Goal: Information Seeking & Learning: Learn about a topic

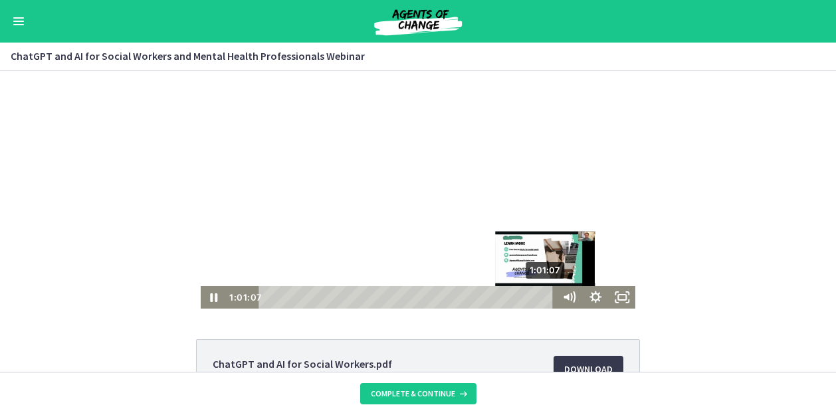
click at [543, 299] on div "1:01:07" at bounding box center [408, 297] width 285 height 23
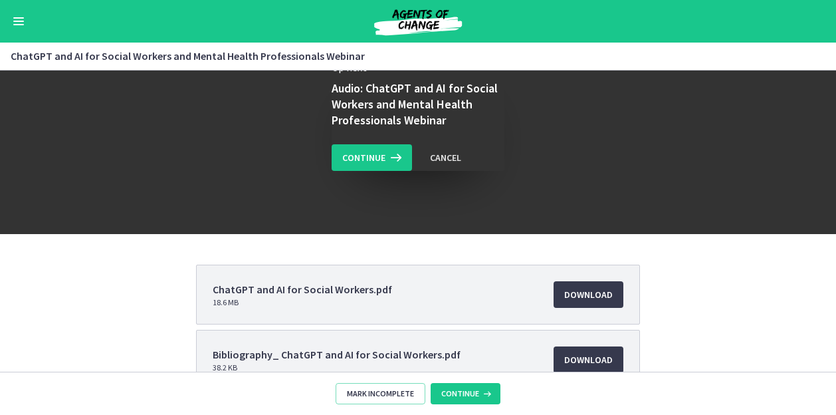
scroll to position [156, 0]
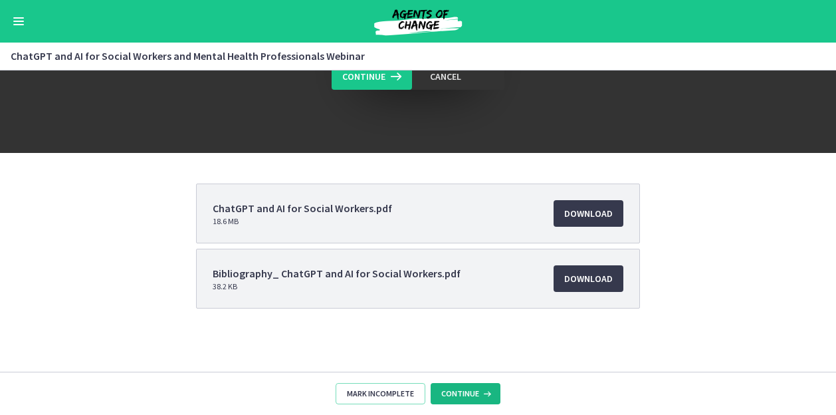
click at [473, 395] on span "Continue" at bounding box center [460, 393] width 38 height 11
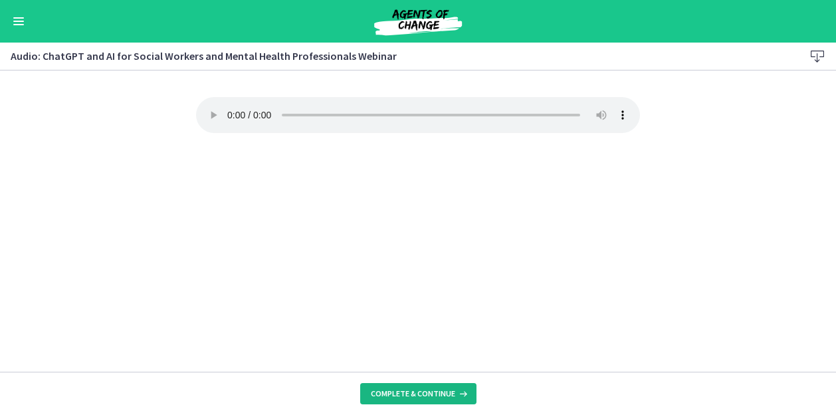
click at [398, 394] on span "Complete & continue" at bounding box center [413, 393] width 84 height 11
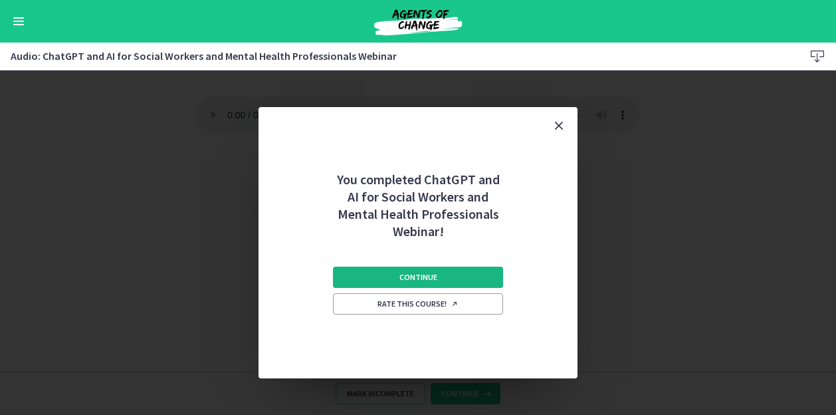
click at [465, 270] on button "Continue" at bounding box center [418, 277] width 170 height 21
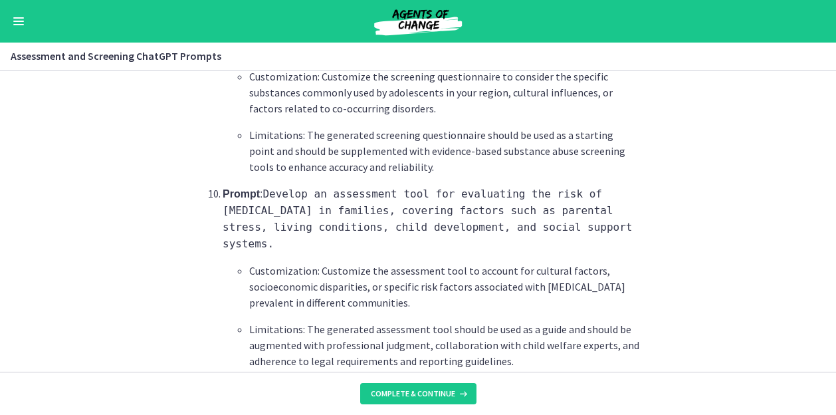
scroll to position [2082, 0]
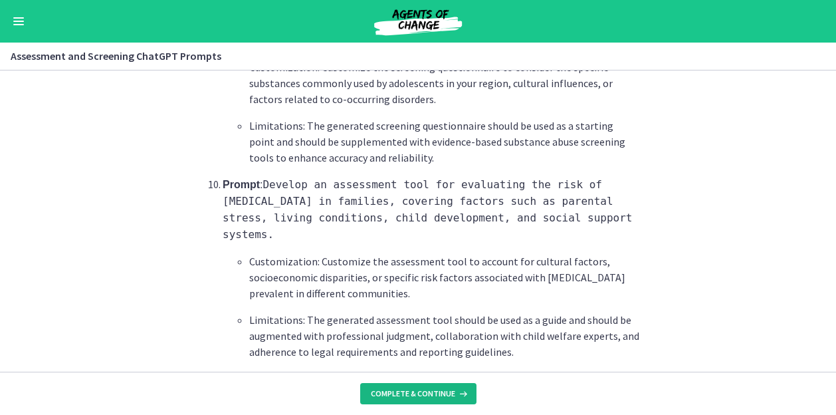
click at [437, 392] on span "Complete & continue" at bounding box center [413, 393] width 84 height 11
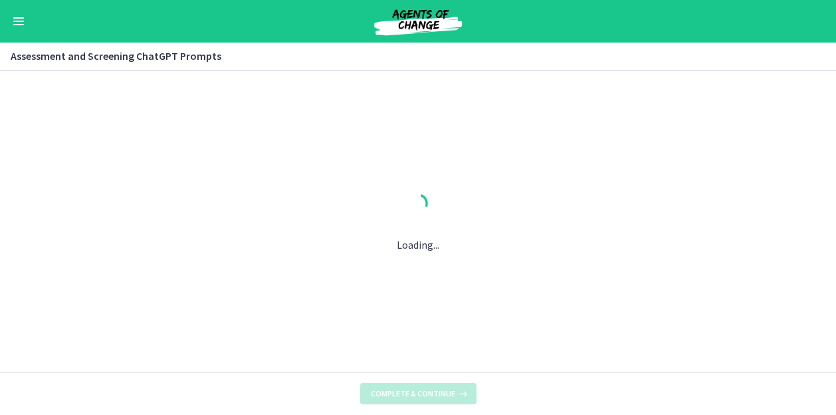
scroll to position [0, 0]
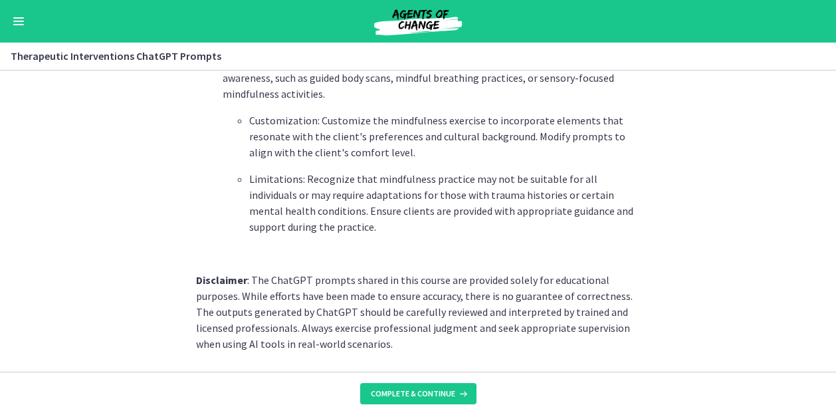
scroll to position [1985, 0]
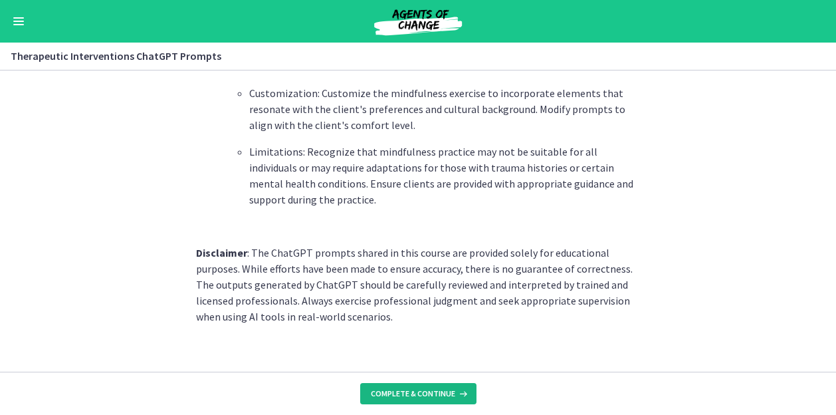
click at [433, 393] on span "Complete & continue" at bounding box center [413, 393] width 84 height 11
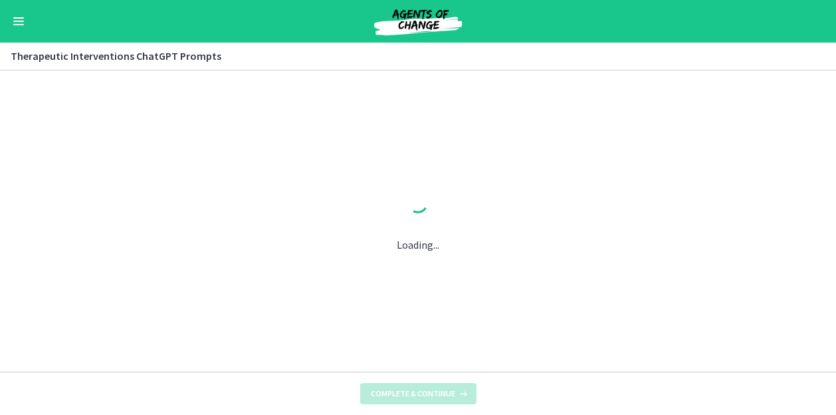
scroll to position [0, 0]
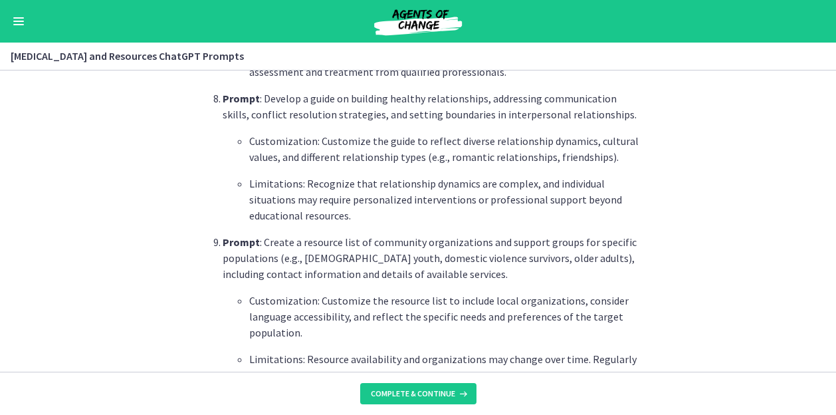
scroll to position [1932, 0]
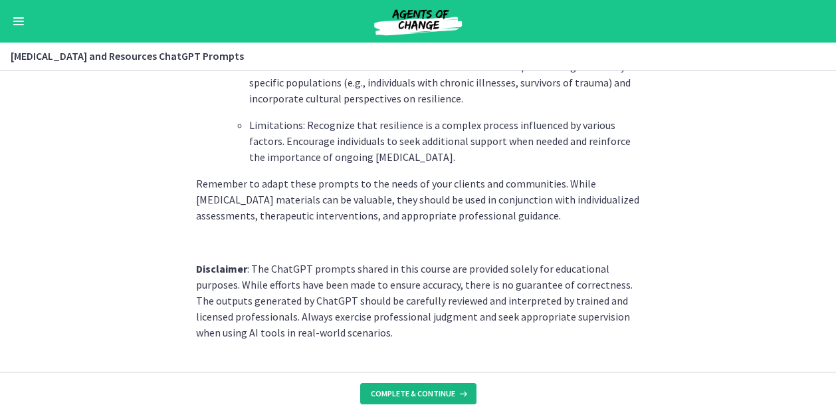
click at [426, 397] on span "Complete & continue" at bounding box center [413, 393] width 84 height 11
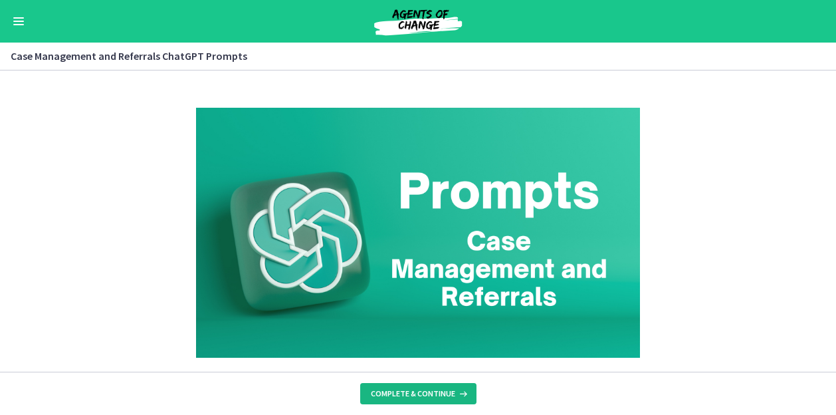
click at [426, 397] on span "Complete & continue" at bounding box center [413, 393] width 84 height 11
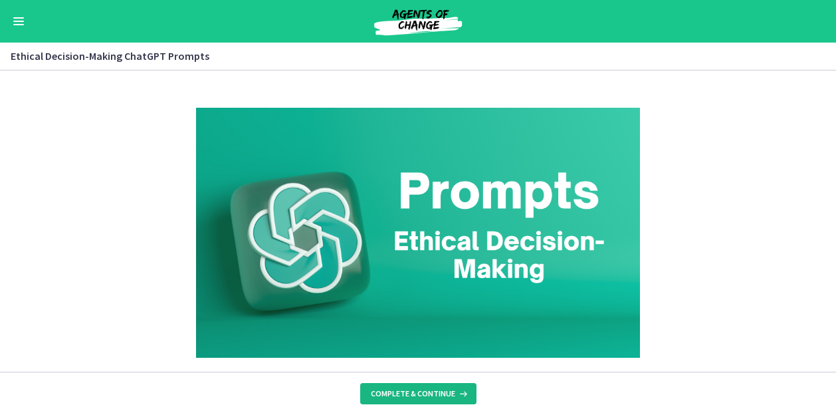
click at [426, 397] on span "Complete & continue" at bounding box center [413, 393] width 84 height 11
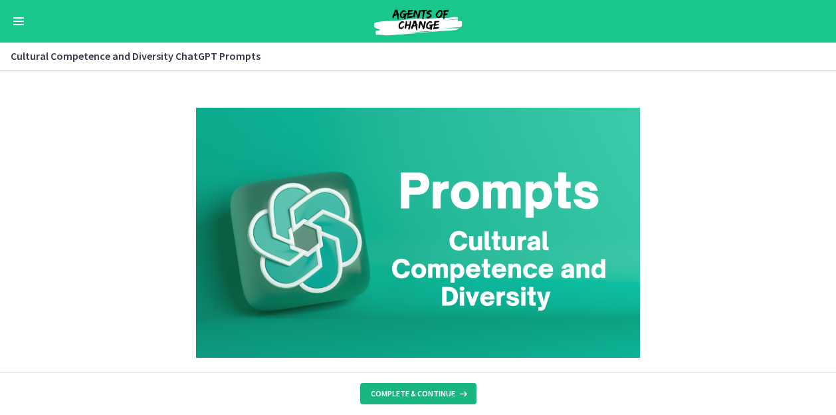
click at [426, 397] on span "Complete & continue" at bounding box center [413, 393] width 84 height 11
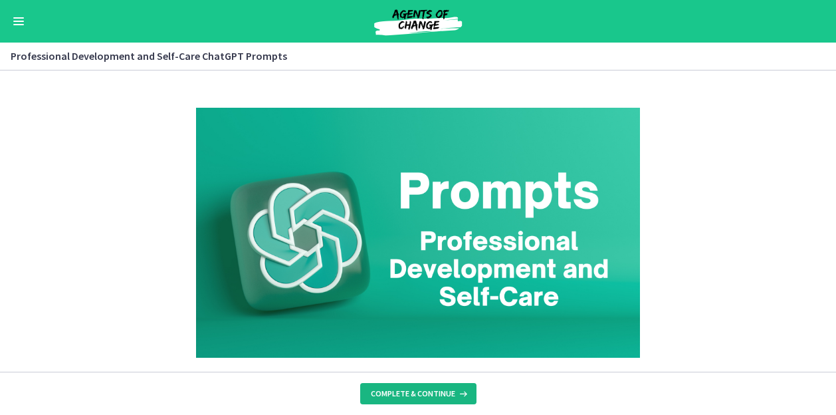
click at [426, 397] on span "Complete & continue" at bounding box center [413, 393] width 84 height 11
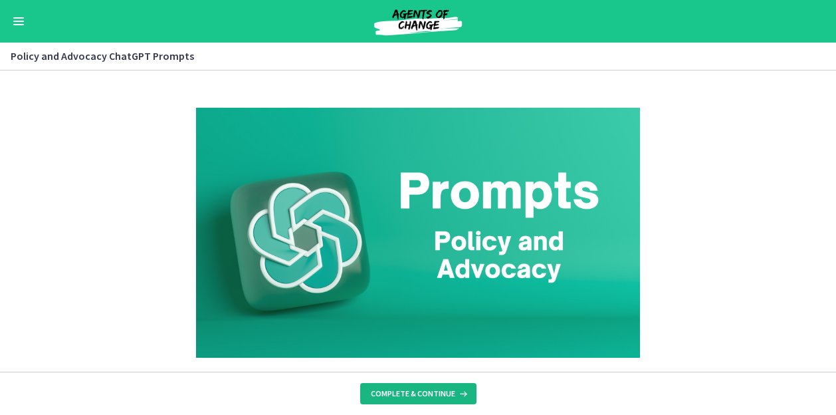
click at [426, 397] on span "Complete & continue" at bounding box center [413, 393] width 84 height 11
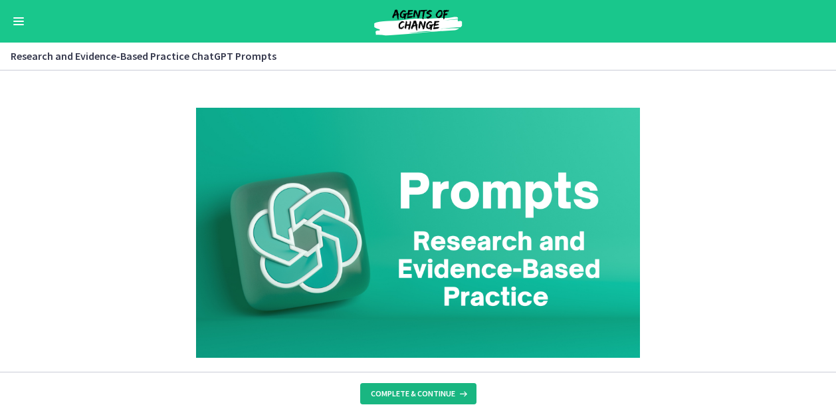
click at [426, 397] on span "Complete & continue" at bounding box center [413, 393] width 84 height 11
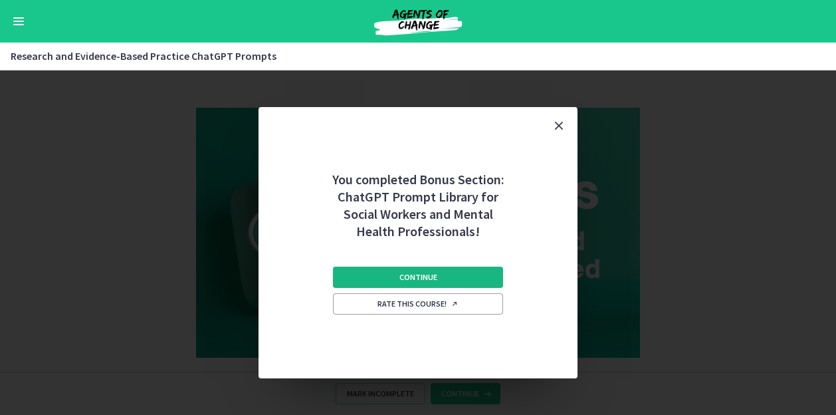
click at [446, 279] on button "Continue" at bounding box center [418, 277] width 170 height 21
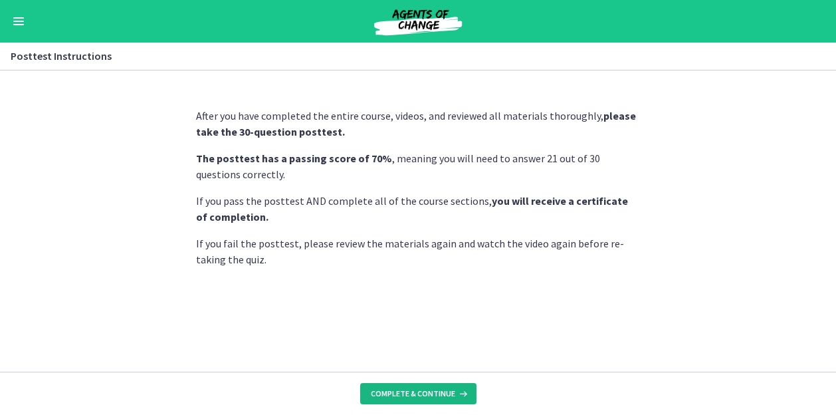
click at [439, 390] on span "Complete & continue" at bounding box center [413, 393] width 84 height 11
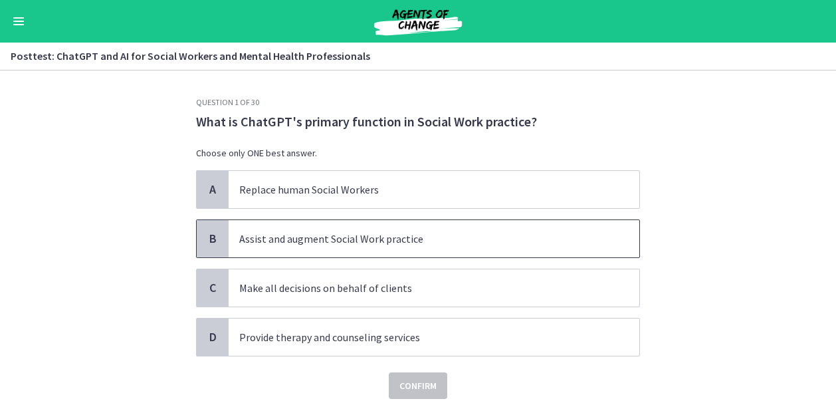
click at [430, 243] on p "Assist and augment Social Work practice" at bounding box center [420, 239] width 363 height 16
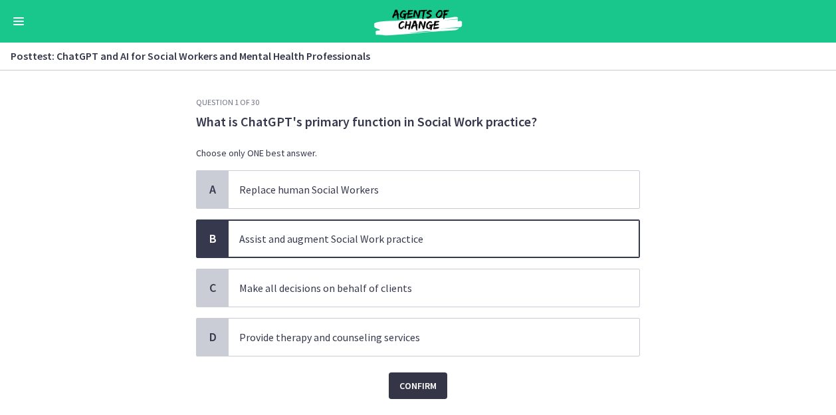
click at [424, 380] on span "Confirm" at bounding box center [418, 386] width 37 height 16
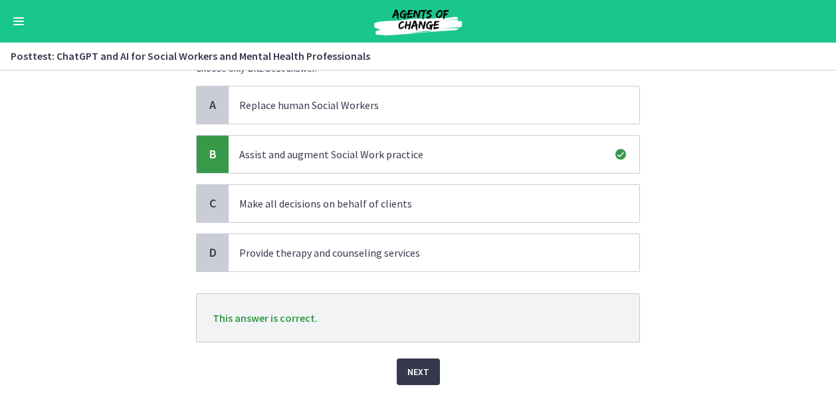
scroll to position [89, 0]
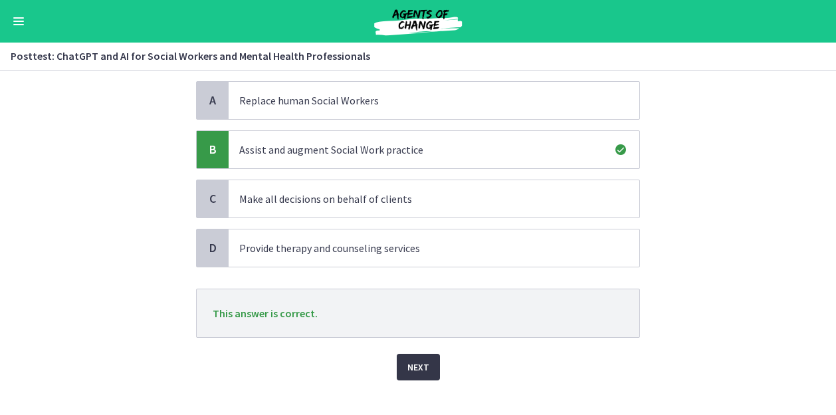
click at [419, 366] on span "Next" at bounding box center [419, 367] width 22 height 16
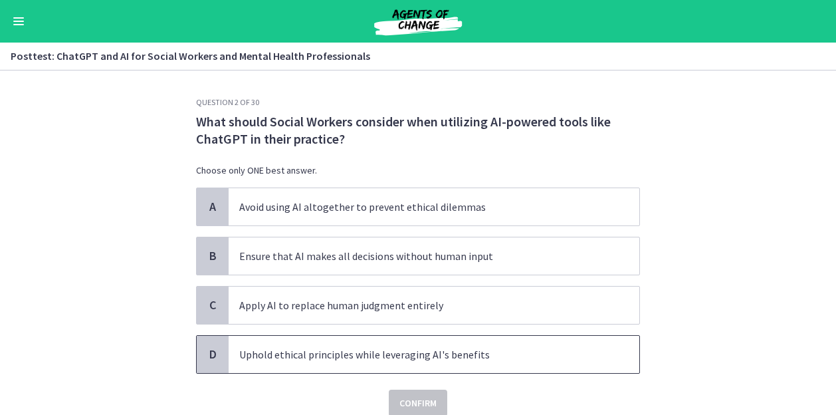
click at [419, 366] on span "Uphold ethical principles while leveraging AI's benefits" at bounding box center [434, 354] width 411 height 37
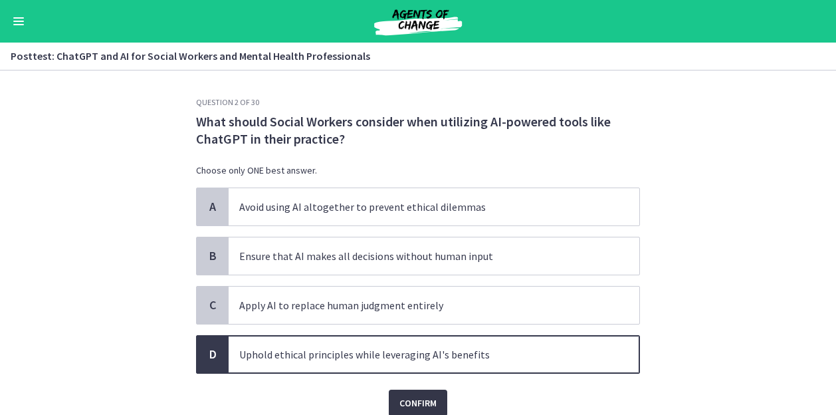
click at [420, 397] on span "Confirm" at bounding box center [418, 403] width 37 height 16
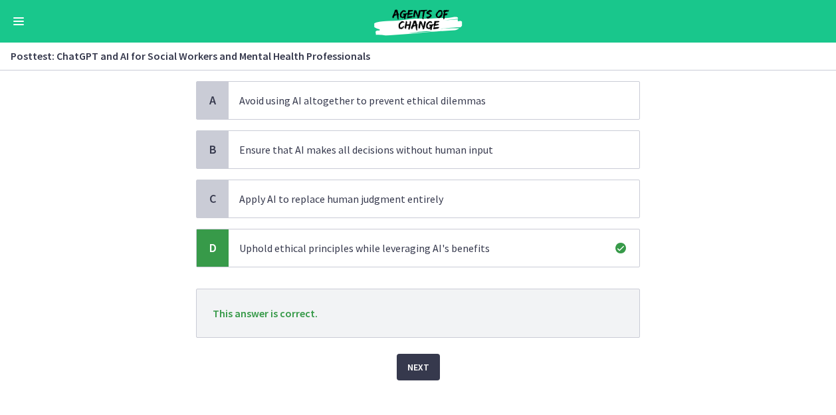
scroll to position [109, 0]
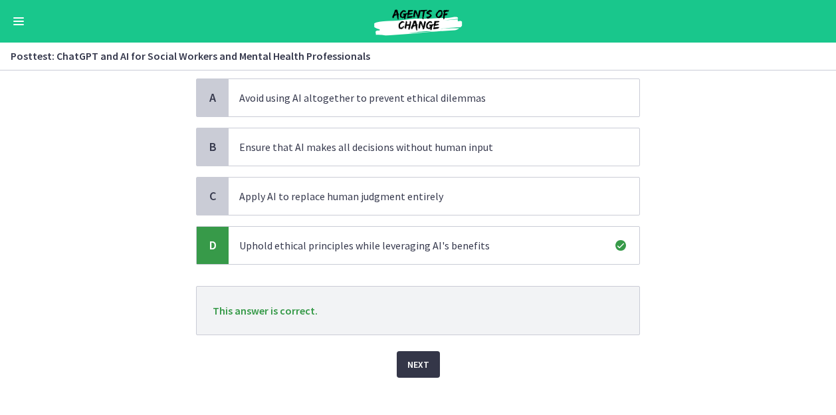
click at [408, 363] on span "Next" at bounding box center [419, 364] width 22 height 16
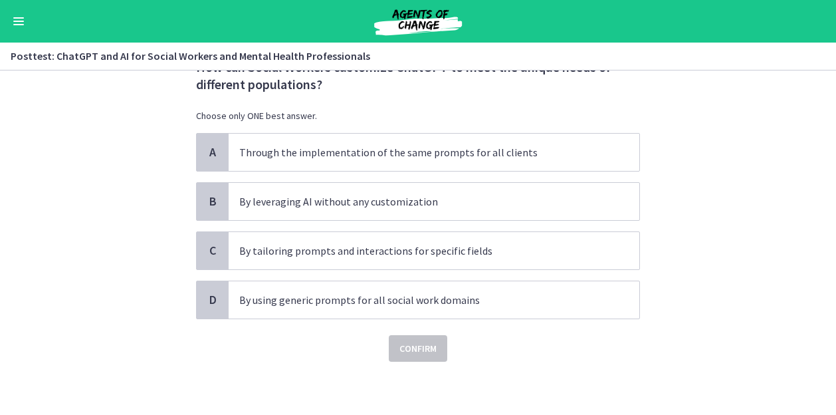
scroll to position [0, 0]
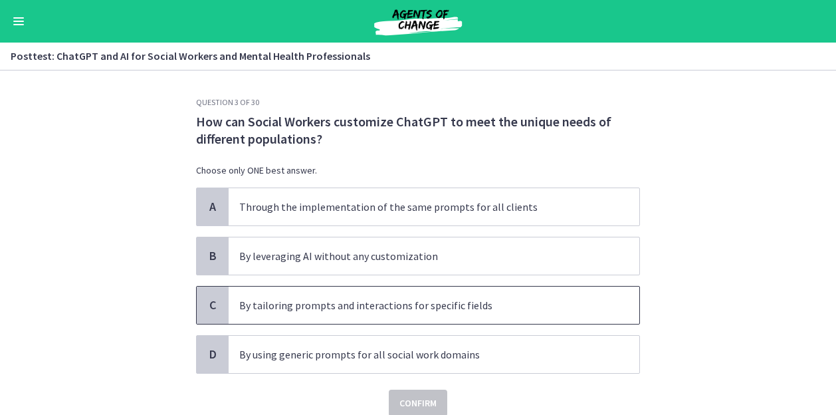
click at [410, 308] on p "By tailoring prompts and interactions for specific fields" at bounding box center [420, 305] width 363 height 16
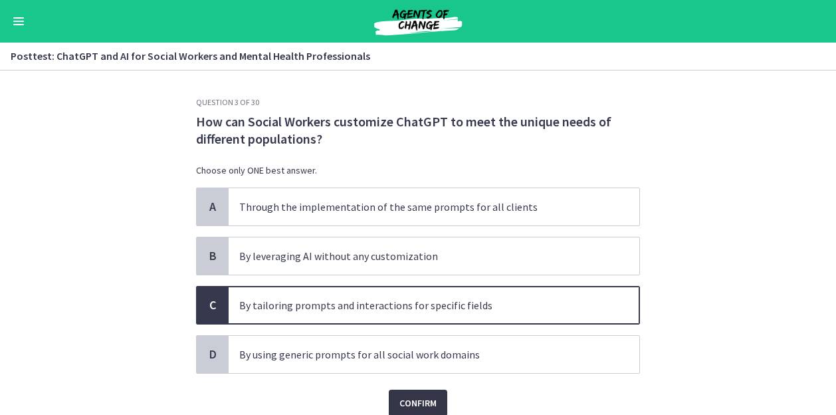
click at [416, 398] on span "Confirm" at bounding box center [418, 403] width 37 height 16
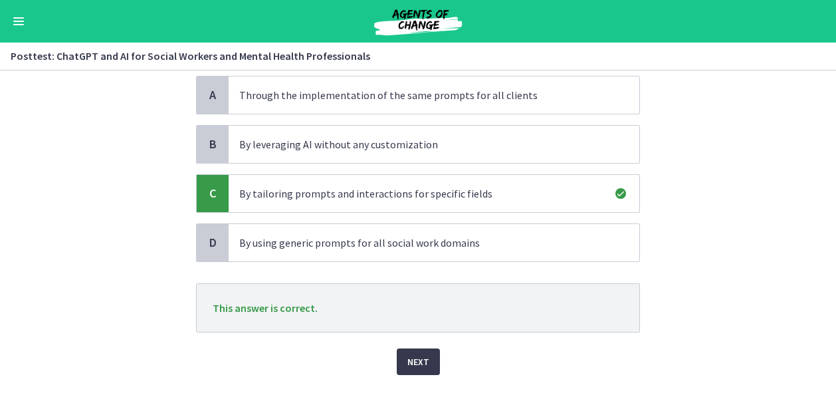
scroll to position [122, 0]
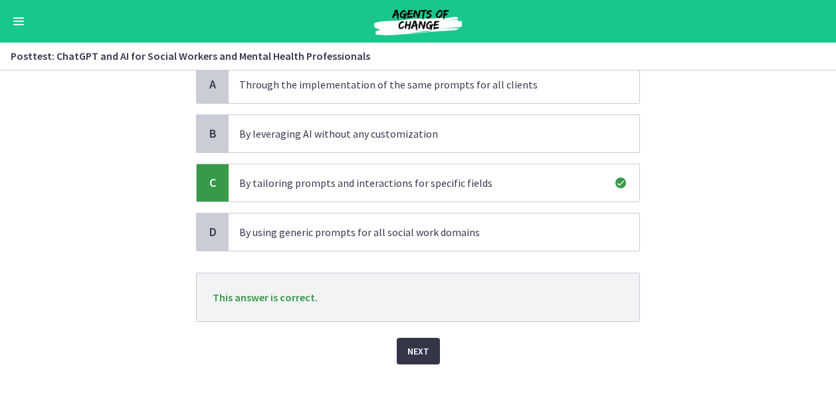
click at [418, 344] on span "Next" at bounding box center [419, 351] width 22 height 16
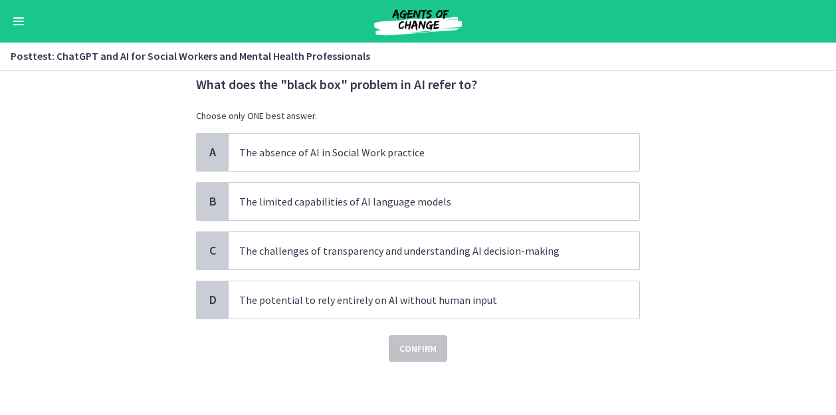
scroll to position [0, 0]
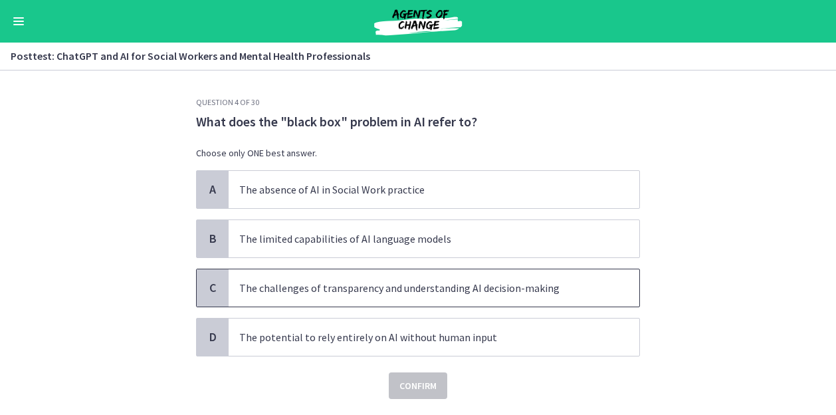
click at [435, 293] on p "The challenges of transparency and understanding AI decision-making" at bounding box center [420, 288] width 363 height 16
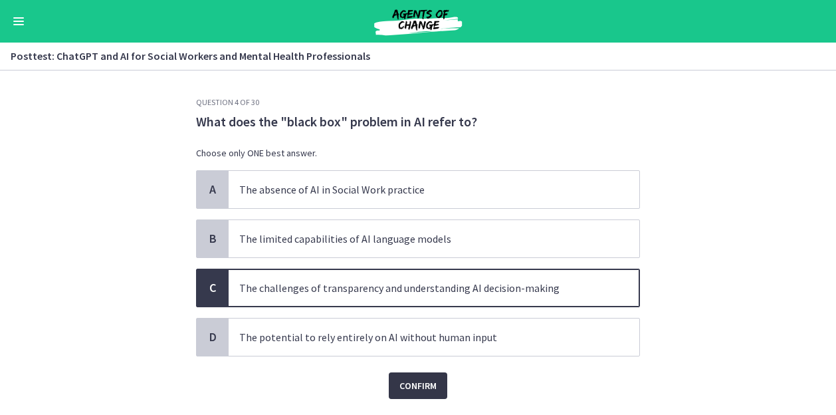
click at [415, 378] on span "Confirm" at bounding box center [418, 386] width 37 height 16
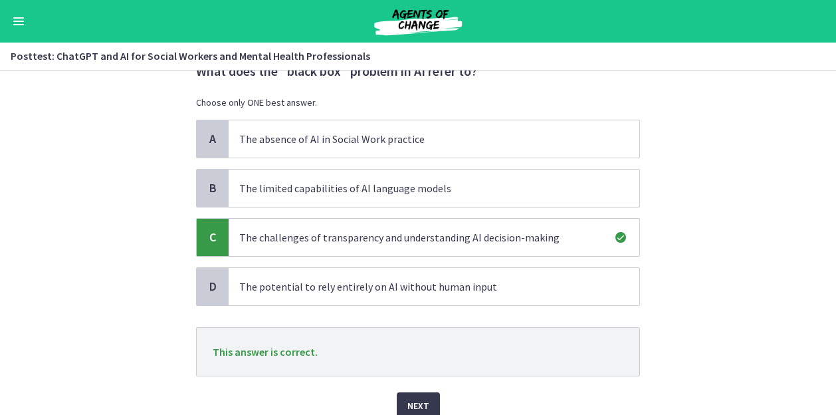
scroll to position [105, 0]
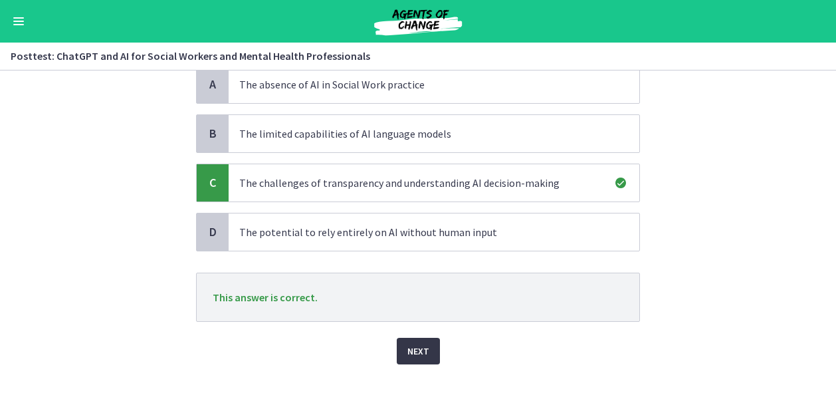
click at [408, 353] on span "Next" at bounding box center [419, 351] width 22 height 16
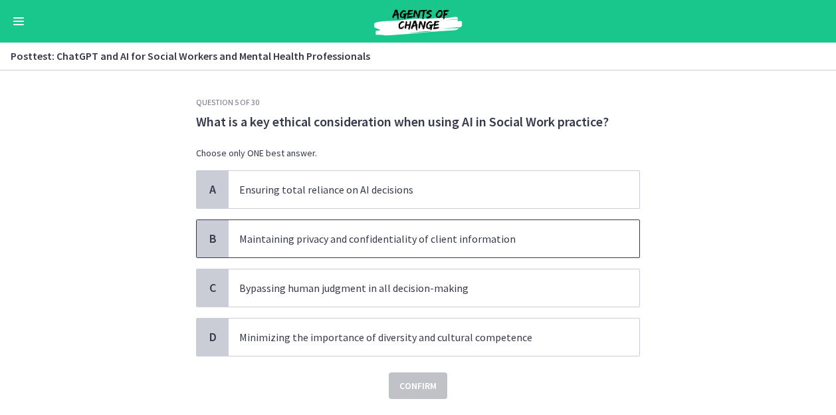
click at [428, 236] on p "Maintaining privacy and confidentiality of client information" at bounding box center [420, 239] width 363 height 16
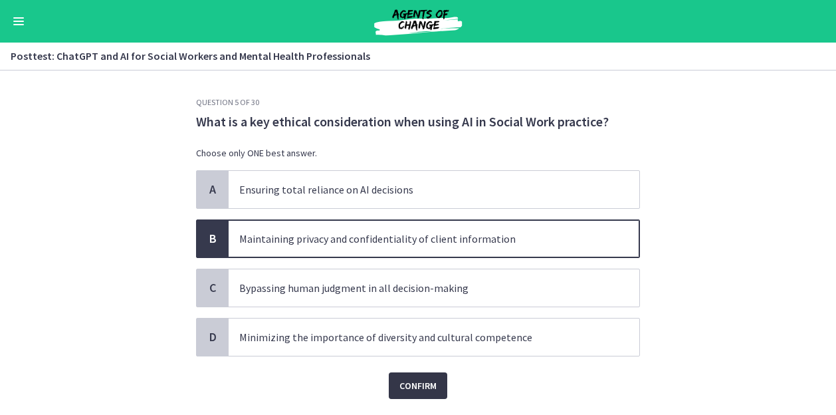
click at [418, 385] on span "Confirm" at bounding box center [418, 386] width 37 height 16
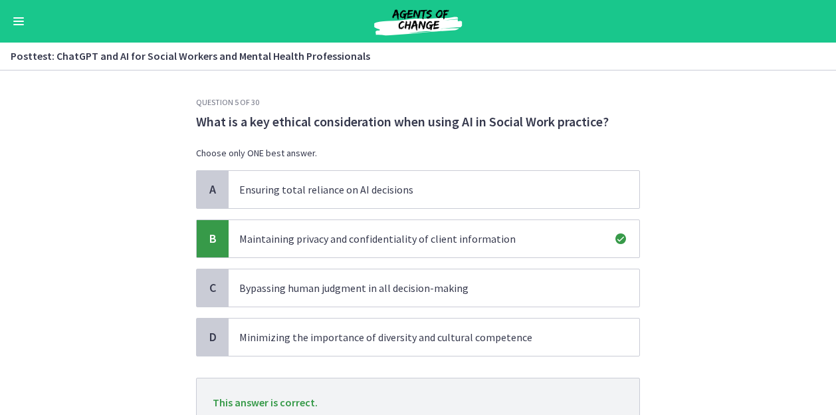
scroll to position [105, 0]
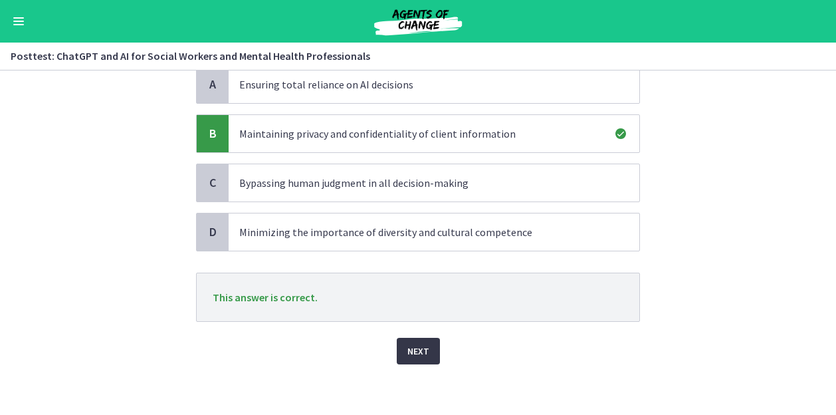
click at [422, 353] on span "Next" at bounding box center [419, 351] width 22 height 16
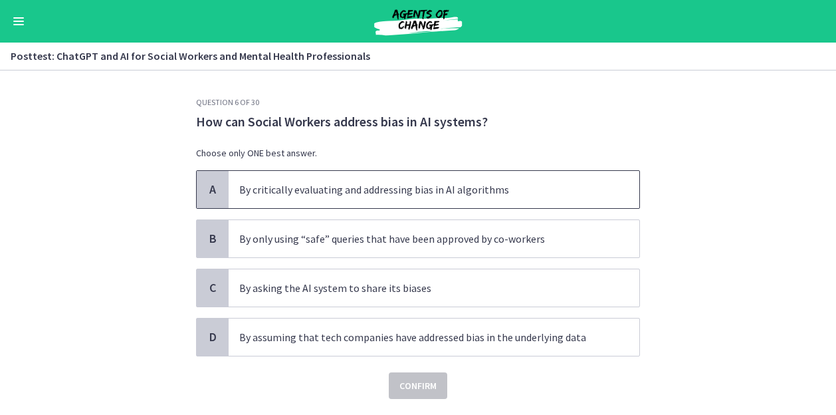
click at [429, 197] on p "By critically evaluating and addressing bias in AI algorithms" at bounding box center [420, 190] width 363 height 16
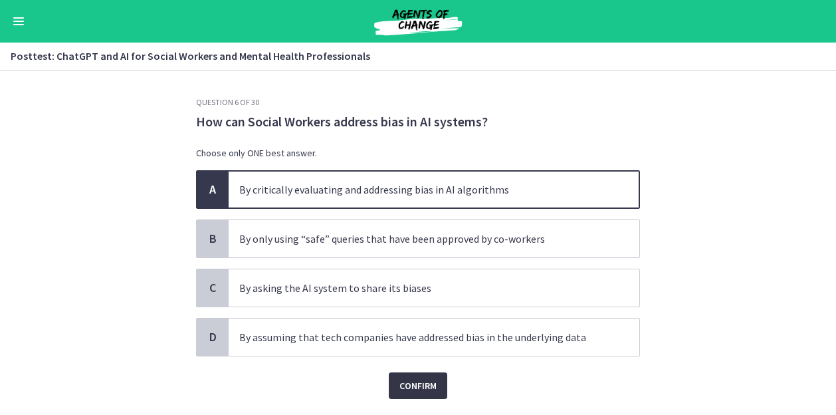
click at [409, 378] on span "Confirm" at bounding box center [418, 386] width 37 height 16
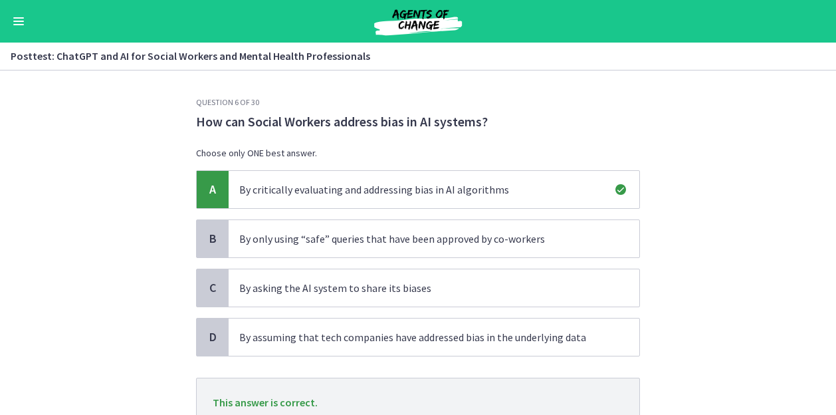
scroll to position [105, 0]
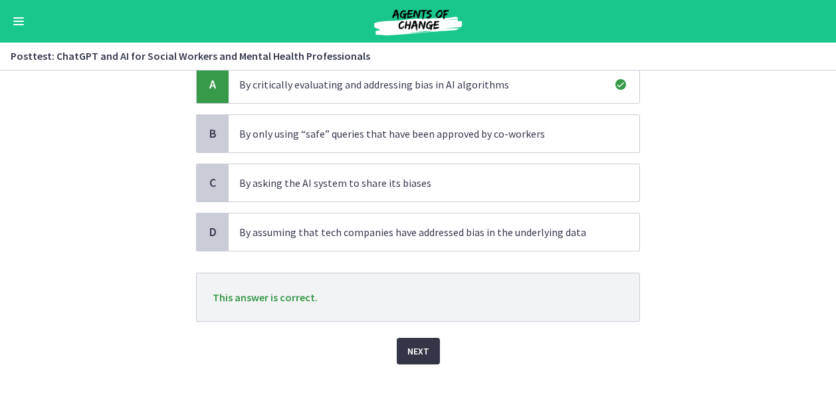
click at [420, 352] on span "Next" at bounding box center [419, 351] width 22 height 16
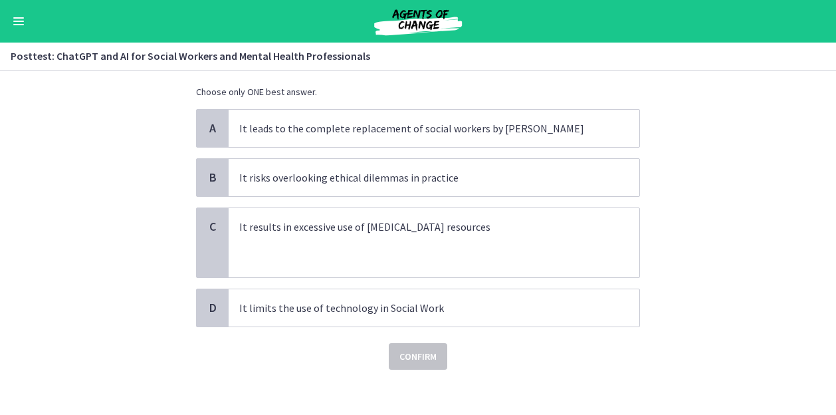
scroll to position [84, 0]
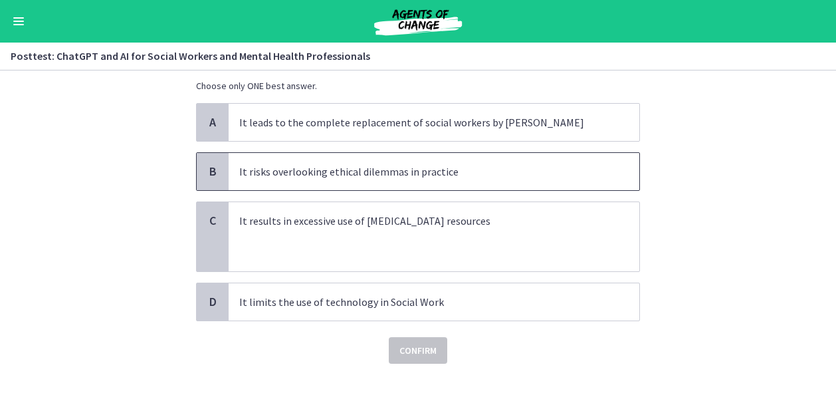
click at [562, 171] on p "It risks overlooking ethical dilemmas in practice" at bounding box center [420, 172] width 363 height 16
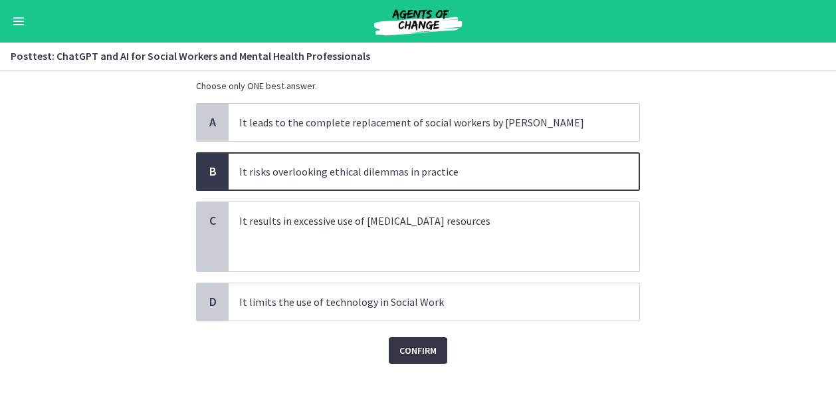
click at [429, 346] on span "Confirm" at bounding box center [418, 350] width 37 height 16
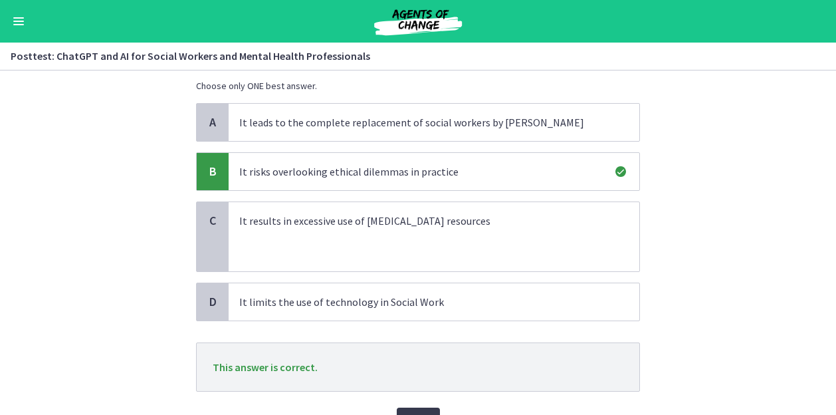
scroll to position [154, 0]
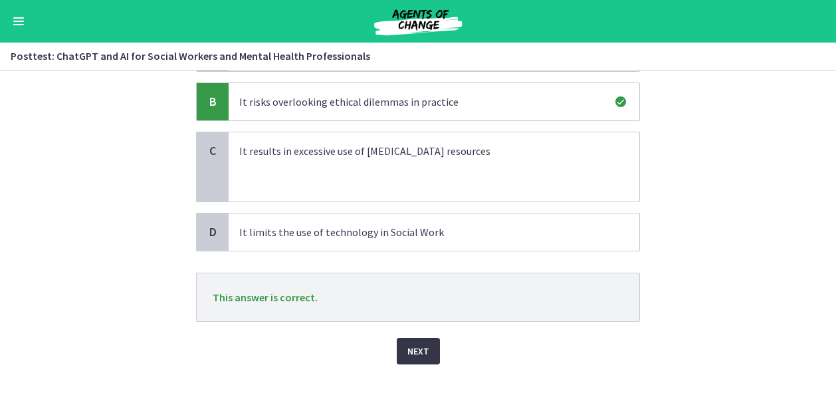
click at [412, 344] on span "Next" at bounding box center [419, 351] width 22 height 16
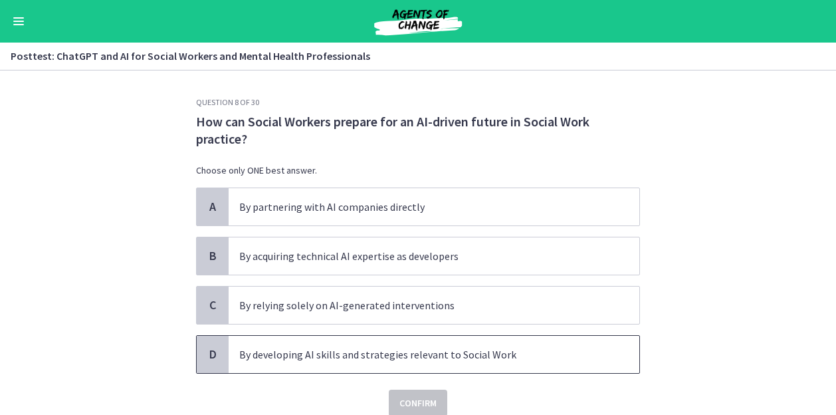
click at [556, 348] on p "By developing AI skills and strategies relevant to Social Work" at bounding box center [420, 354] width 363 height 16
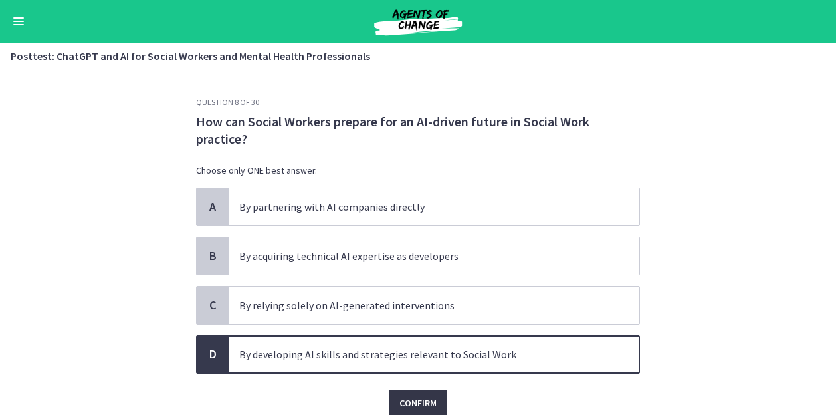
click at [432, 396] on button "Confirm" at bounding box center [418, 403] width 59 height 27
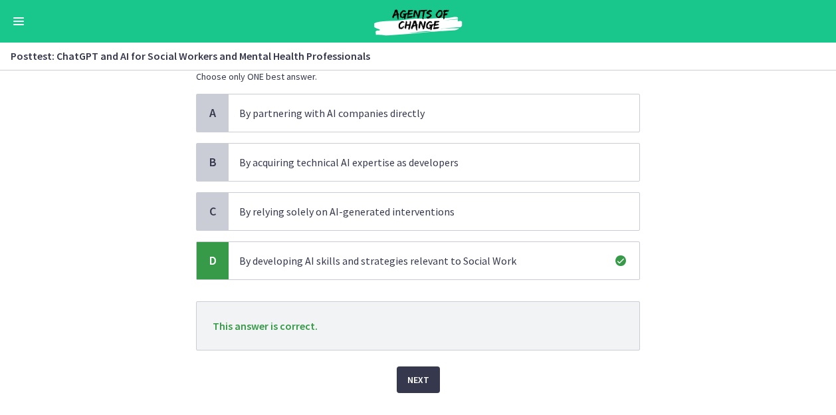
scroll to position [122, 0]
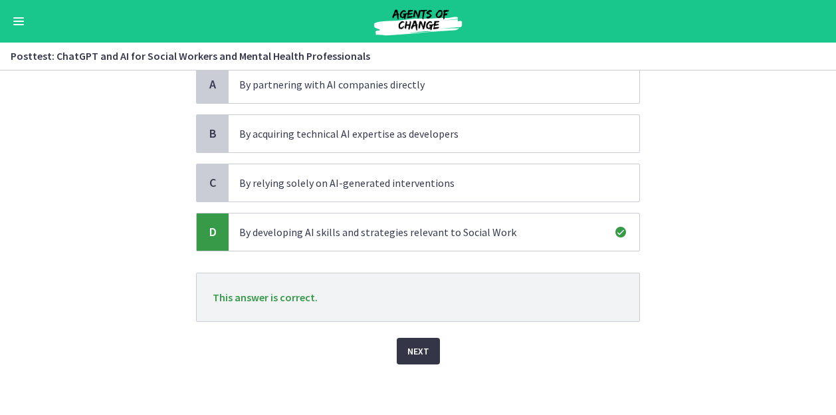
click at [416, 352] on span "Next" at bounding box center [419, 351] width 22 height 16
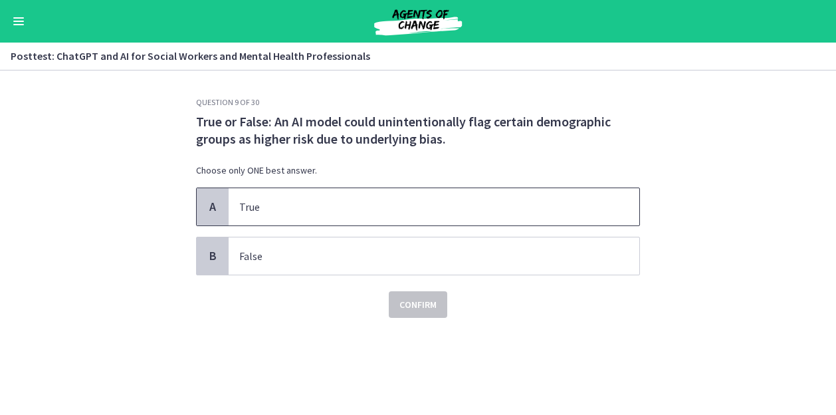
click at [435, 209] on p "True" at bounding box center [420, 207] width 363 height 16
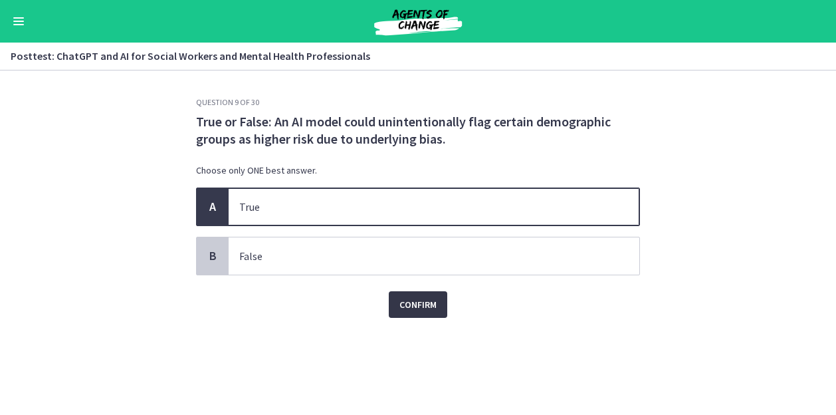
click at [418, 299] on span "Confirm" at bounding box center [418, 305] width 37 height 16
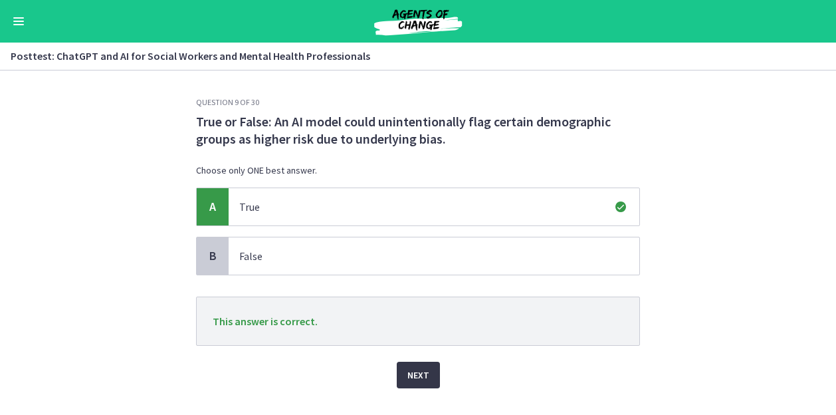
click at [418, 368] on span "Next" at bounding box center [419, 375] width 22 height 16
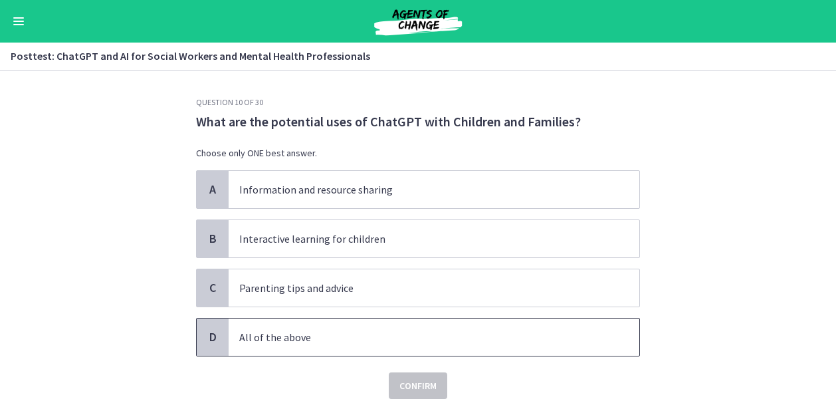
click at [416, 347] on span "All of the above" at bounding box center [434, 336] width 411 height 37
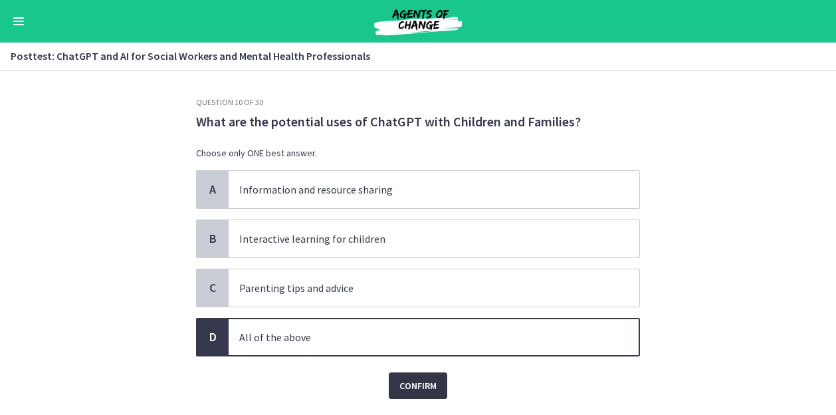
click at [414, 386] on span "Confirm" at bounding box center [418, 386] width 37 height 16
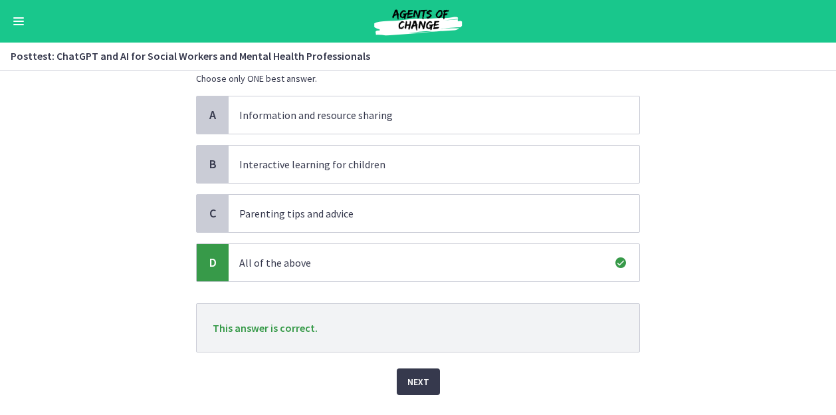
scroll to position [105, 0]
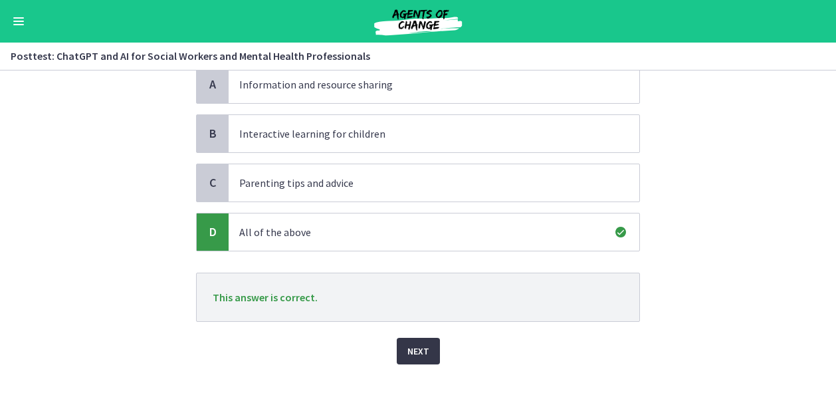
click at [408, 351] on span "Next" at bounding box center [419, 351] width 22 height 16
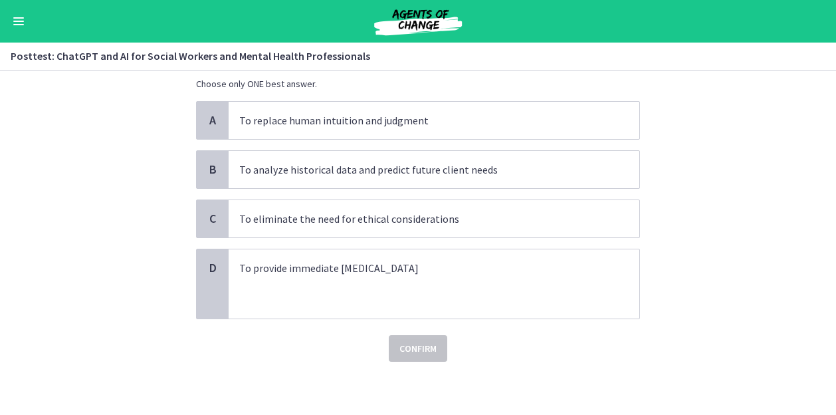
scroll to position [0, 0]
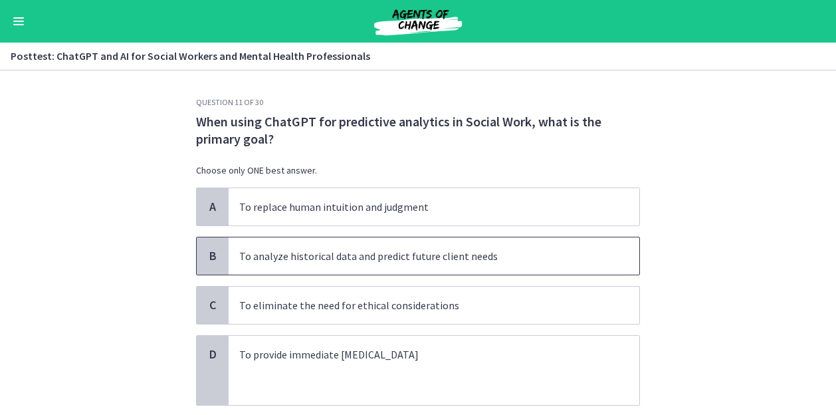
click at [620, 257] on span "To analyze historical data and predict future client needs" at bounding box center [434, 255] width 411 height 37
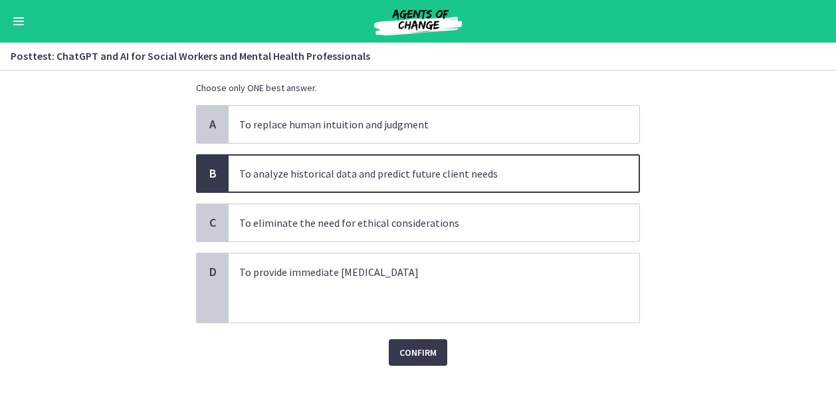
scroll to position [84, 0]
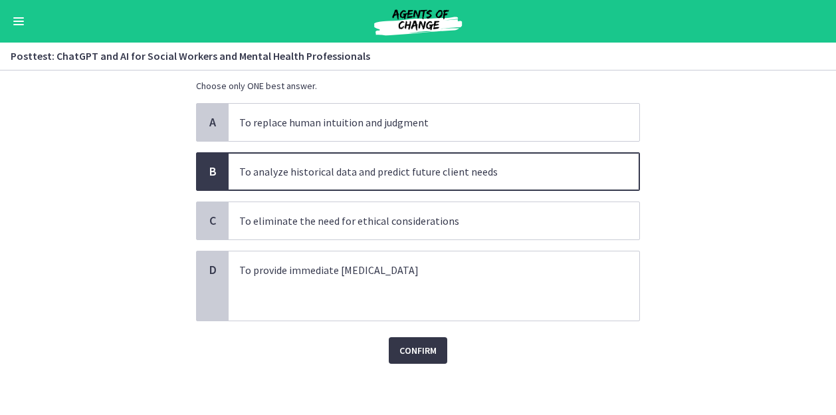
click at [425, 350] on span "Confirm" at bounding box center [418, 350] width 37 height 16
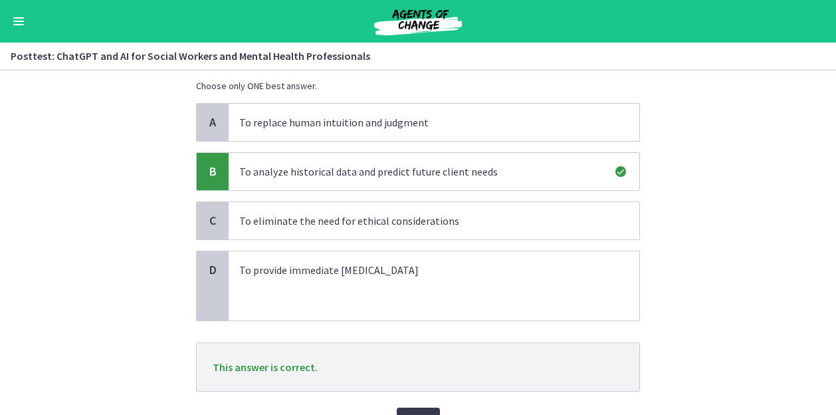
scroll to position [154, 0]
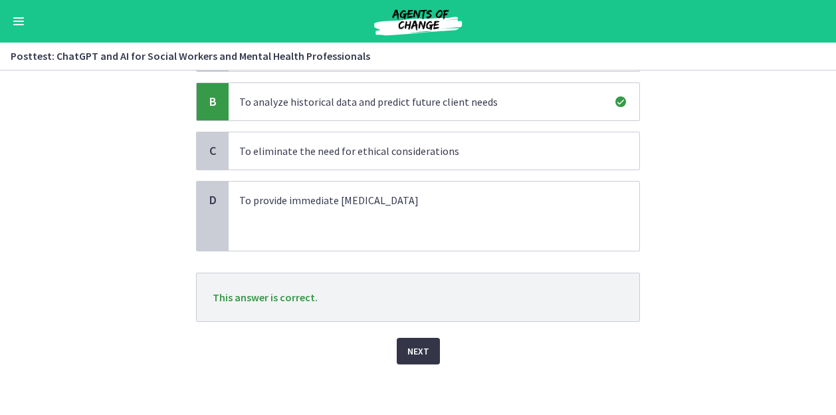
click at [414, 353] on span "Next" at bounding box center [419, 351] width 22 height 16
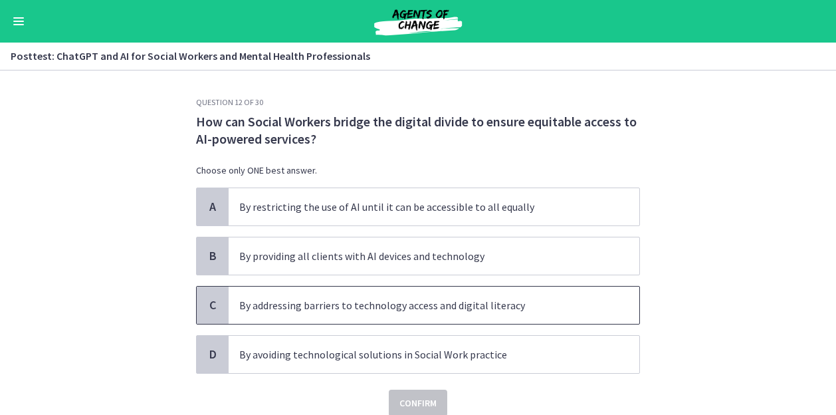
click at [556, 301] on p "By addressing barriers to technology access and digital literacy" at bounding box center [420, 305] width 363 height 16
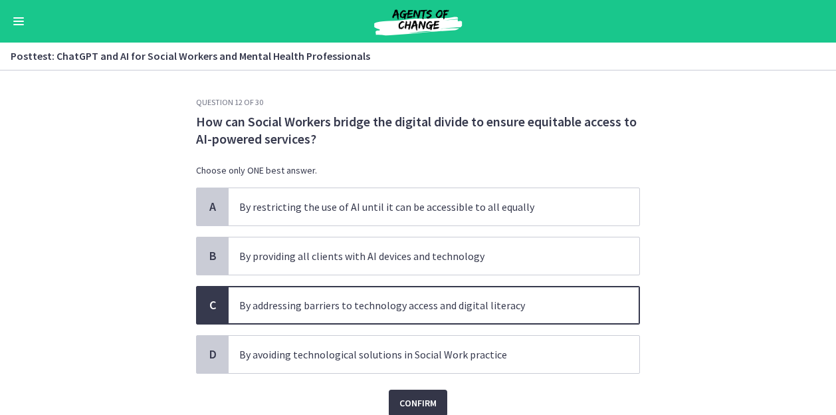
click at [432, 396] on button "Confirm" at bounding box center [418, 403] width 59 height 27
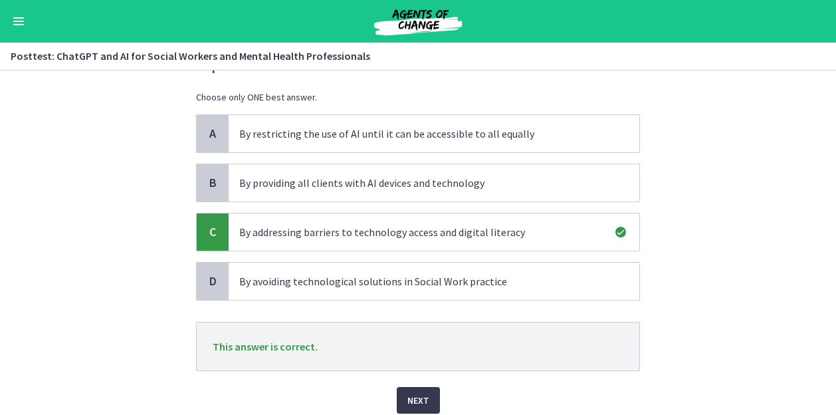
scroll to position [122, 0]
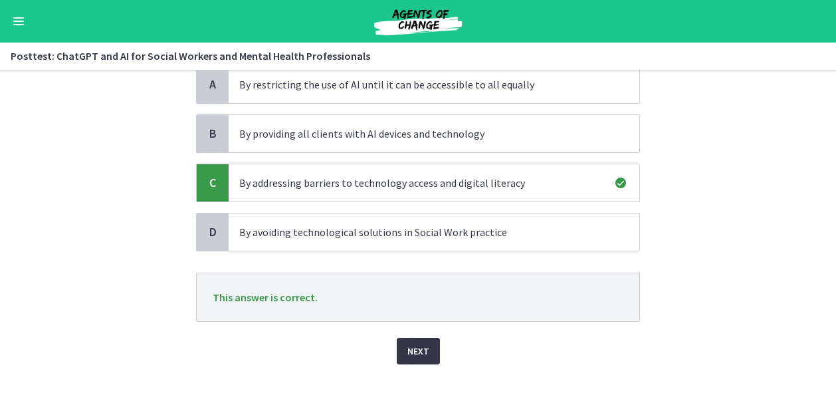
click at [427, 349] on button "Next" at bounding box center [418, 351] width 43 height 27
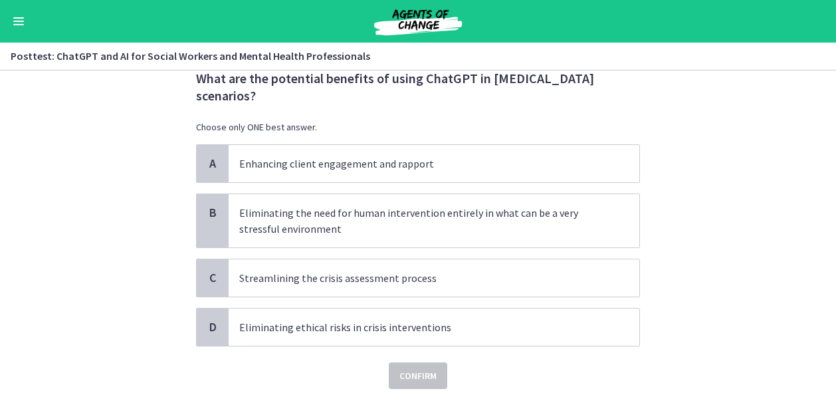
scroll to position [68, 0]
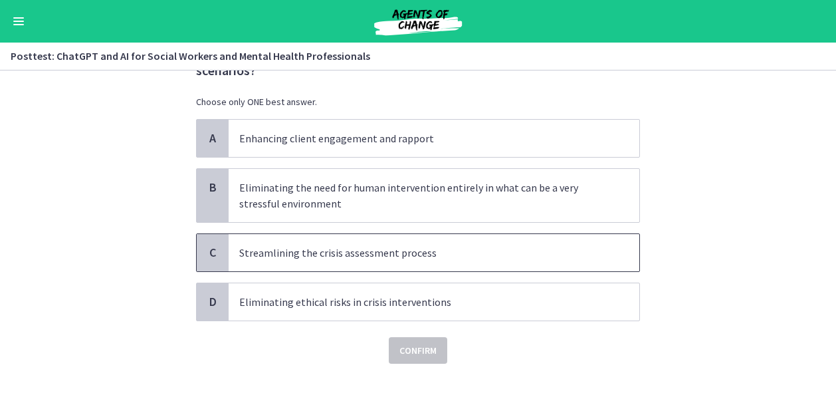
click at [581, 254] on p "Streamlining the crisis assessment process" at bounding box center [420, 253] width 363 height 16
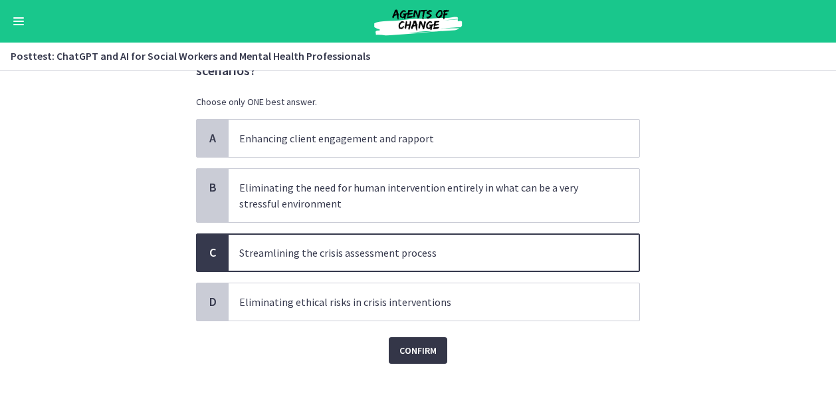
click at [427, 350] on span "Confirm" at bounding box center [418, 350] width 37 height 16
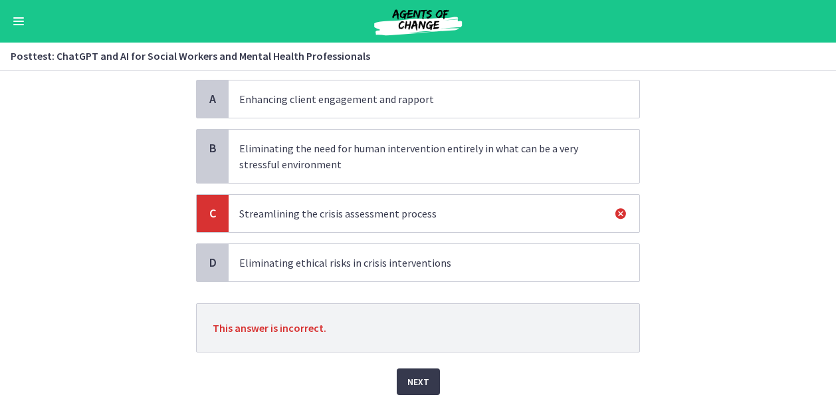
scroll to position [108, 0]
click at [493, 257] on p "Eliminating ethical risks in crisis interventions" at bounding box center [420, 262] width 363 height 16
click at [467, 208] on p "Streamlining the crisis assessment process" at bounding box center [420, 213] width 363 height 16
click at [422, 377] on span "Next" at bounding box center [419, 381] width 22 height 16
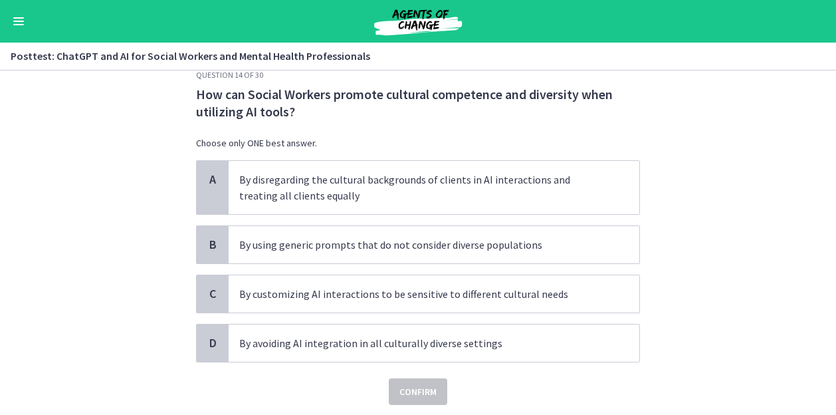
scroll to position [31, 0]
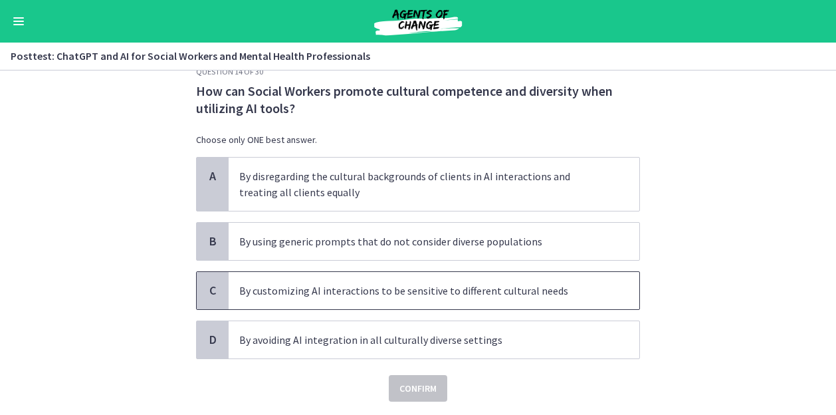
click at [616, 285] on span "By customizing AI interactions to be sensitive to different cultural needs" at bounding box center [434, 290] width 411 height 37
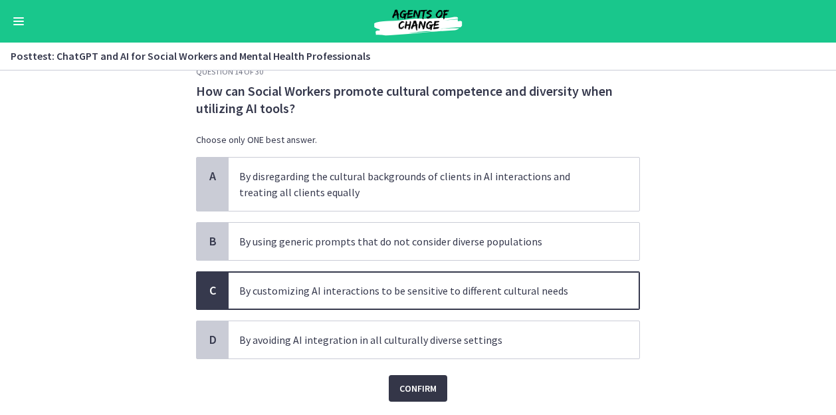
click at [420, 387] on span "Confirm" at bounding box center [418, 388] width 37 height 16
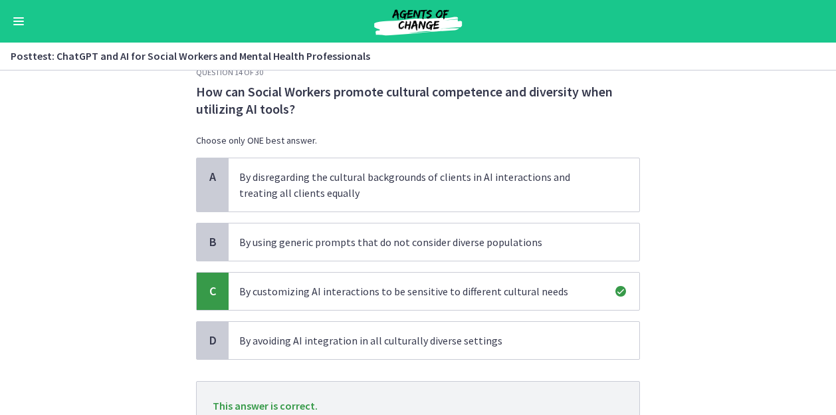
scroll to position [138, 0]
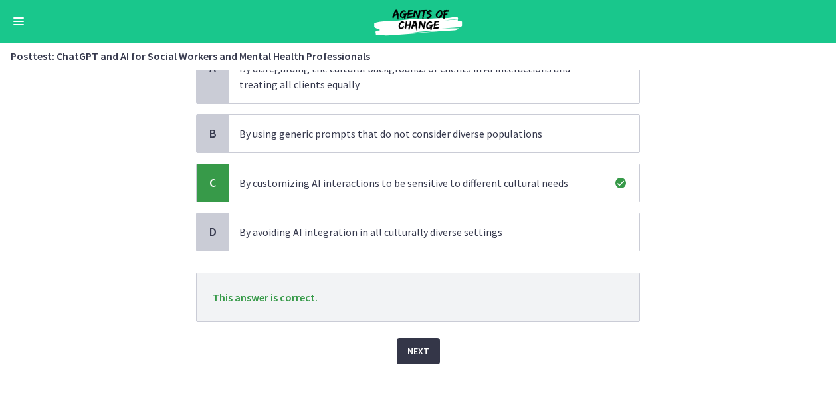
click at [415, 348] on span "Next" at bounding box center [419, 351] width 22 height 16
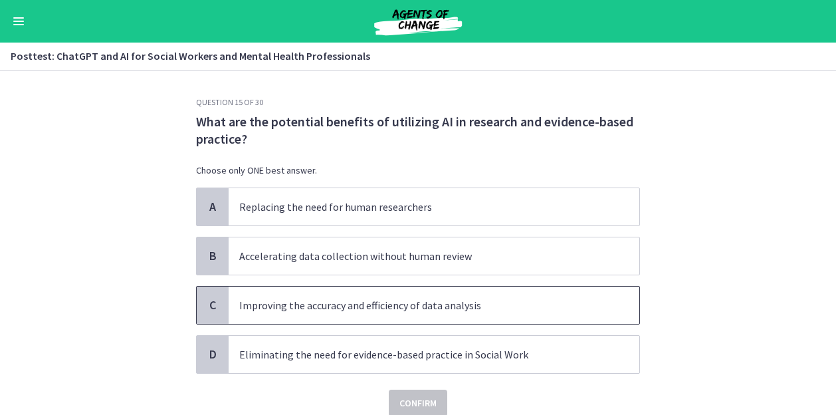
click at [453, 310] on p "Improving the accuracy and efficiency of data analysis" at bounding box center [420, 305] width 363 height 16
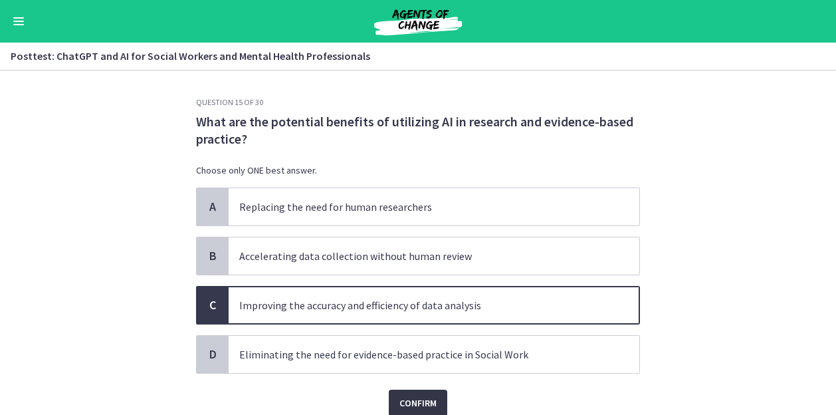
click at [422, 409] on button "Confirm" at bounding box center [418, 403] width 59 height 27
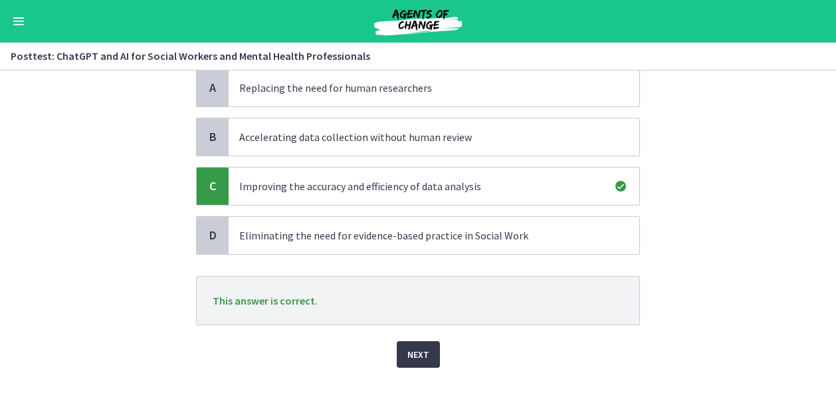
scroll to position [122, 0]
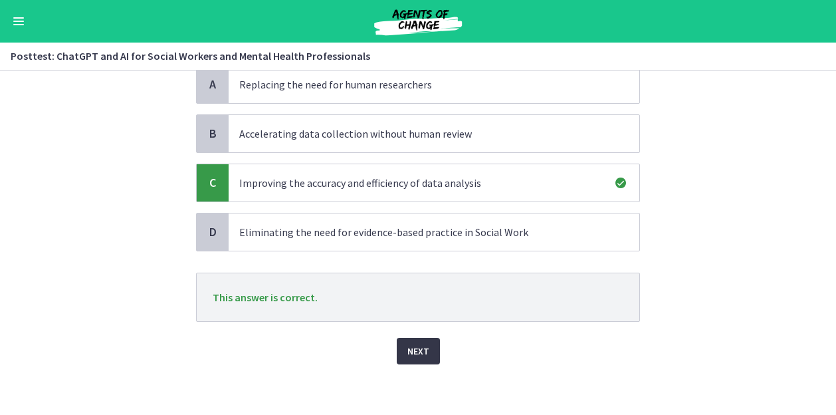
click at [424, 349] on button "Next" at bounding box center [418, 351] width 43 height 27
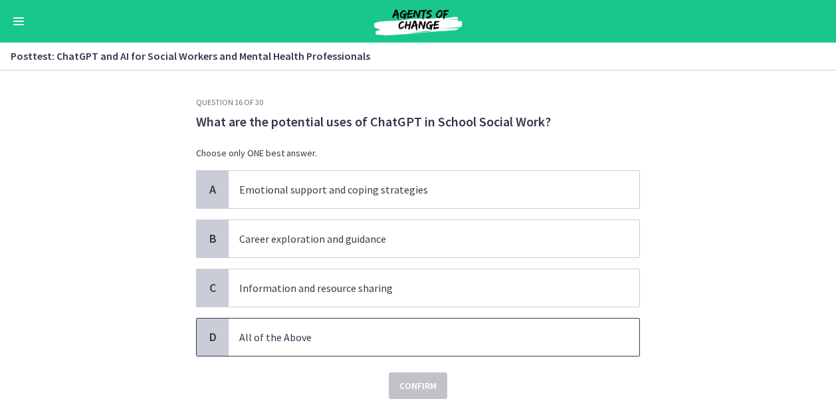
click at [426, 336] on p "All of the Above" at bounding box center [420, 337] width 363 height 16
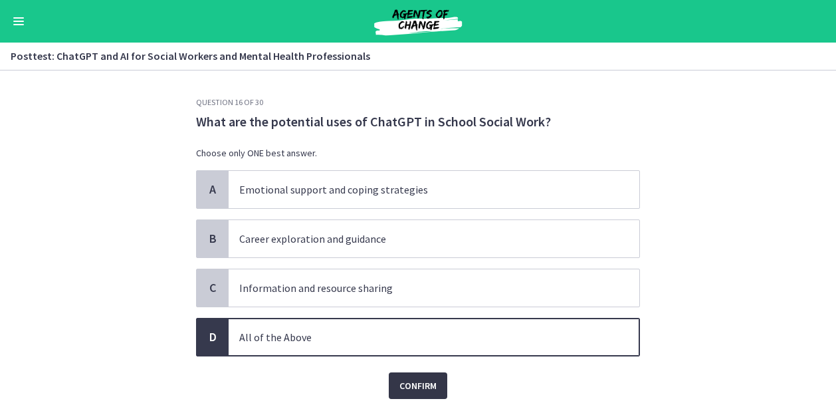
click at [419, 380] on span "Confirm" at bounding box center [418, 386] width 37 height 16
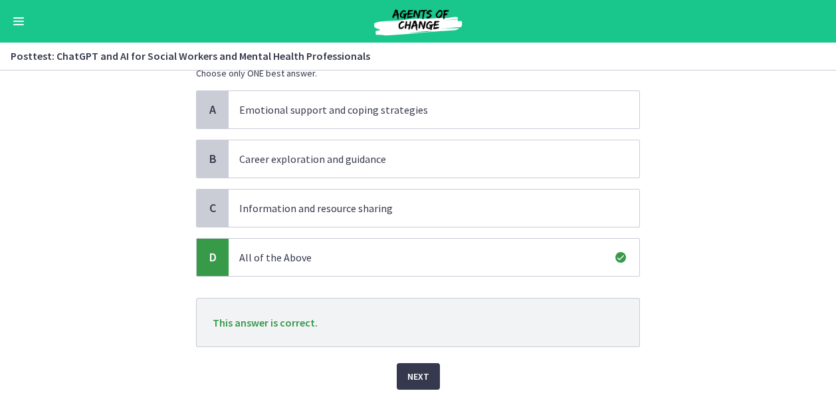
scroll to position [105, 0]
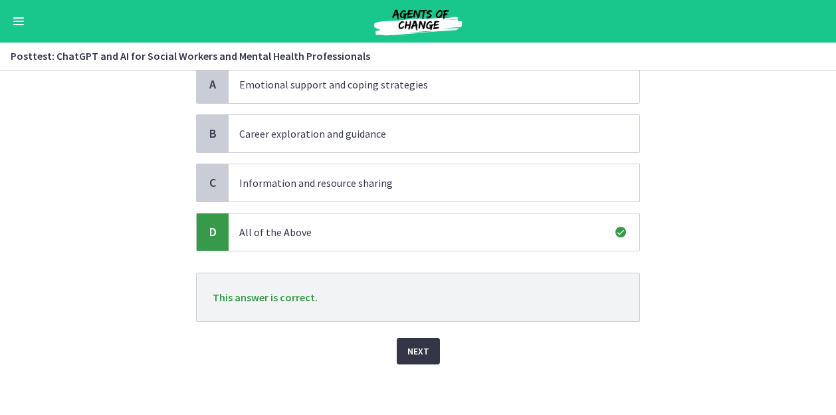
click at [425, 350] on button "Next" at bounding box center [418, 351] width 43 height 27
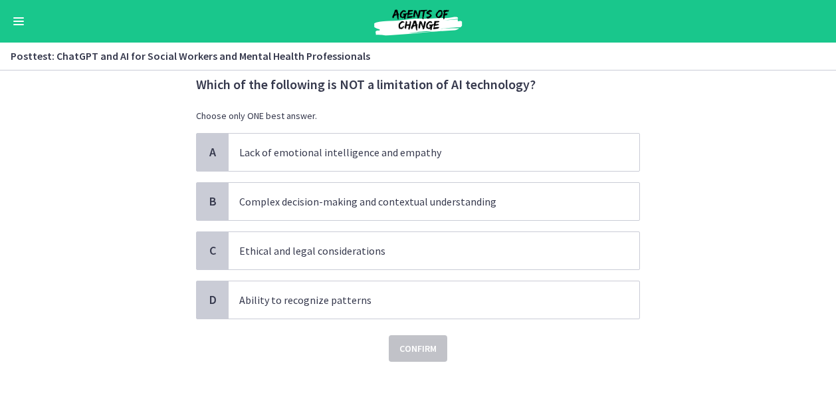
scroll to position [0, 0]
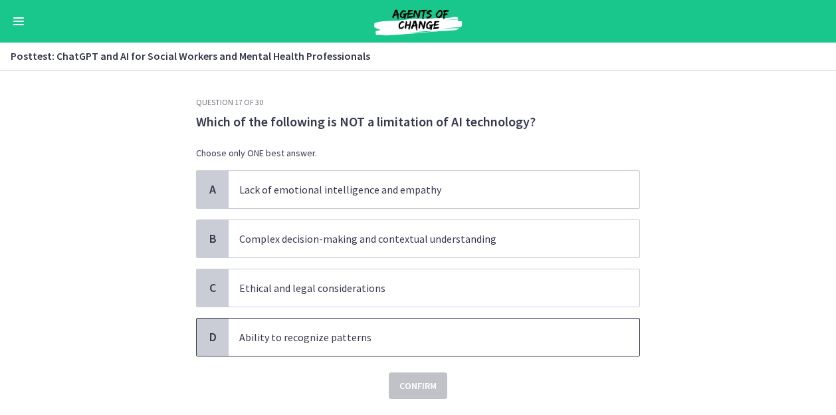
click at [569, 334] on p "Ability to recognize patterns" at bounding box center [420, 337] width 363 height 16
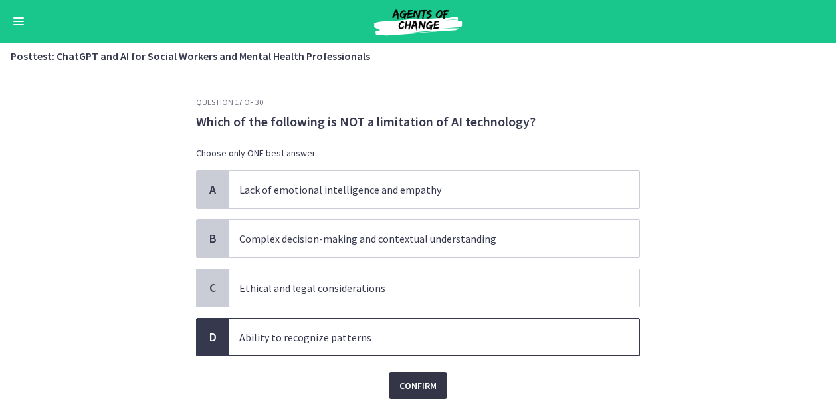
click at [419, 378] on span "Confirm" at bounding box center [418, 386] width 37 height 16
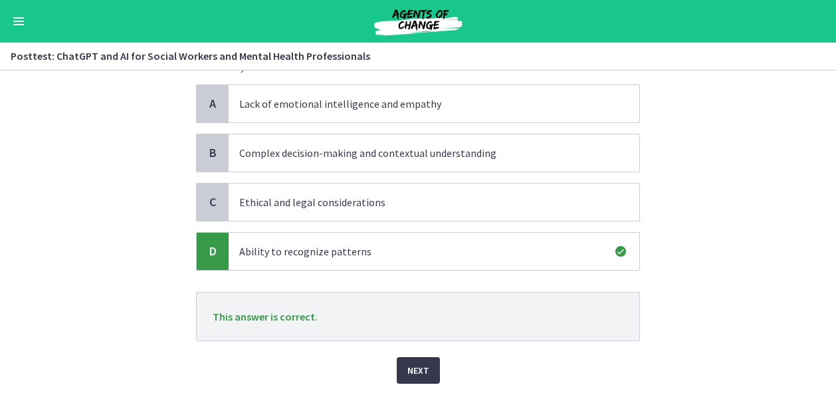
scroll to position [105, 0]
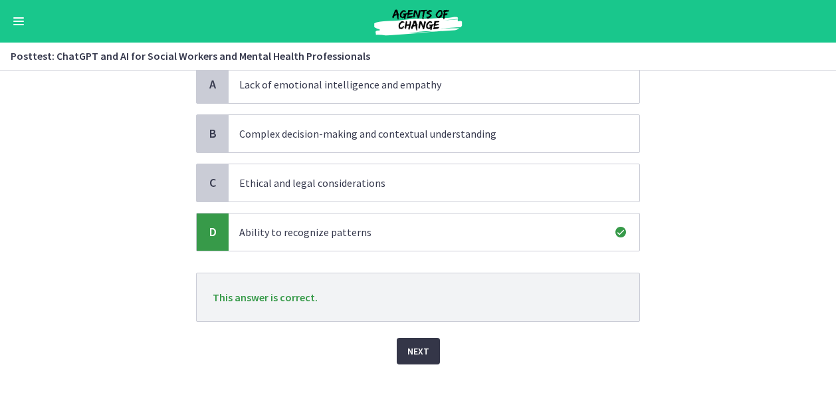
click at [414, 343] on span "Next" at bounding box center [419, 351] width 22 height 16
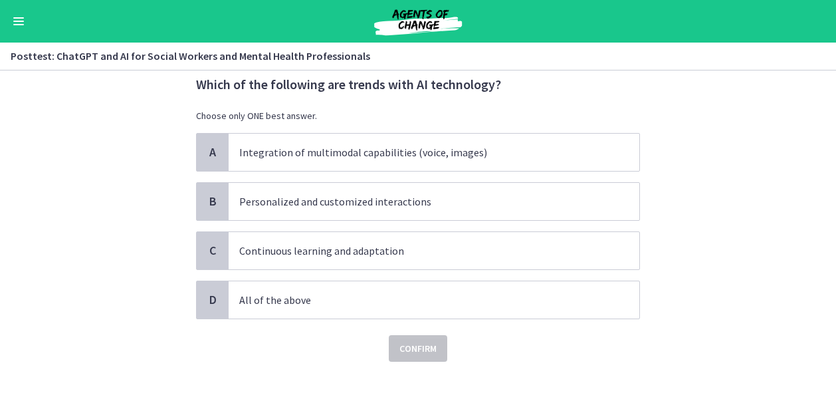
scroll to position [0, 0]
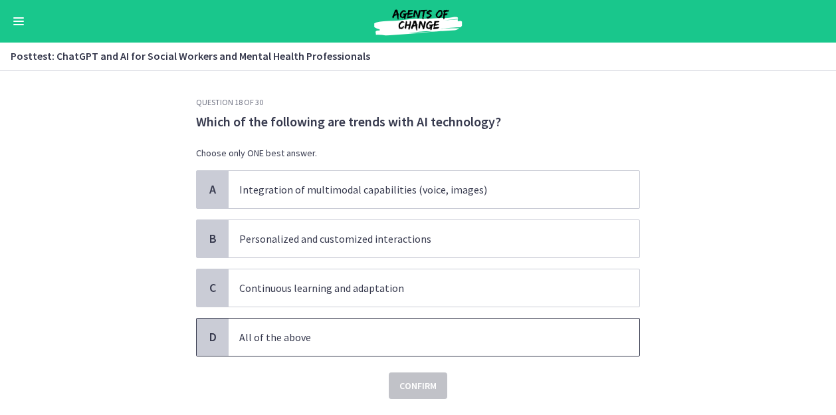
click at [556, 331] on p "All of the above" at bounding box center [420, 337] width 363 height 16
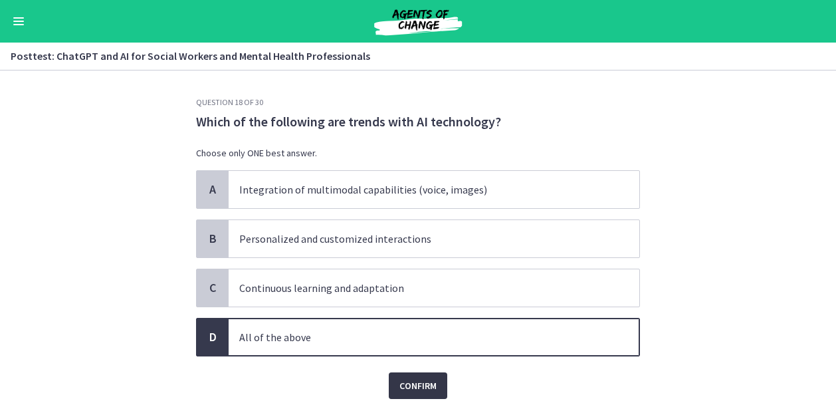
click at [424, 385] on span "Confirm" at bounding box center [418, 386] width 37 height 16
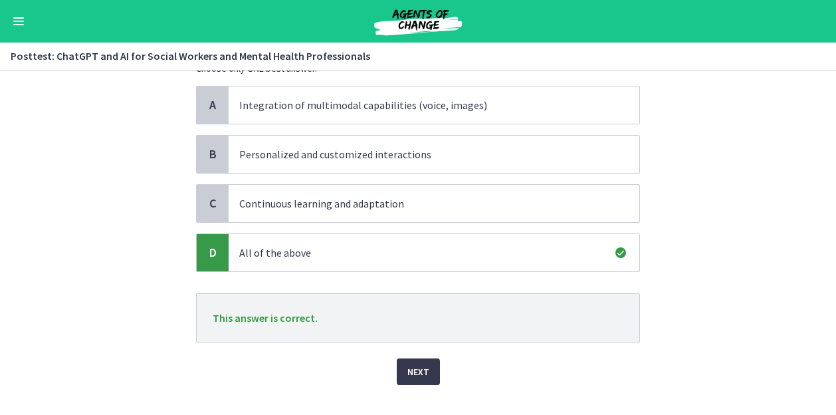
scroll to position [105, 0]
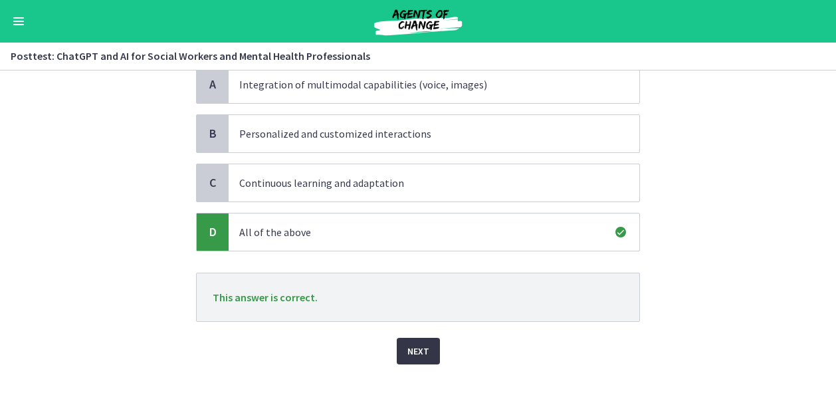
click at [422, 343] on span "Next" at bounding box center [419, 351] width 22 height 16
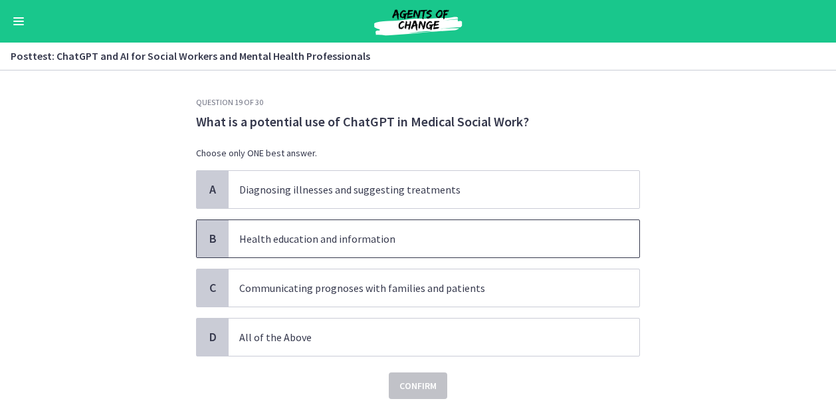
click at [546, 229] on span "Health education and information" at bounding box center [434, 238] width 411 height 37
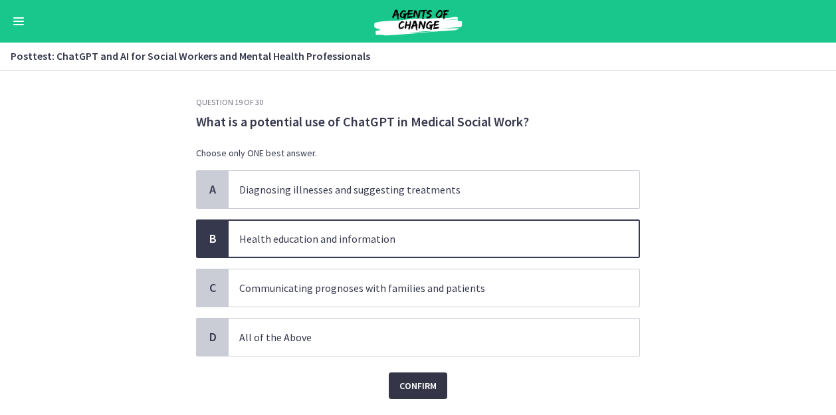
click at [414, 391] on span "Confirm" at bounding box center [418, 386] width 37 height 16
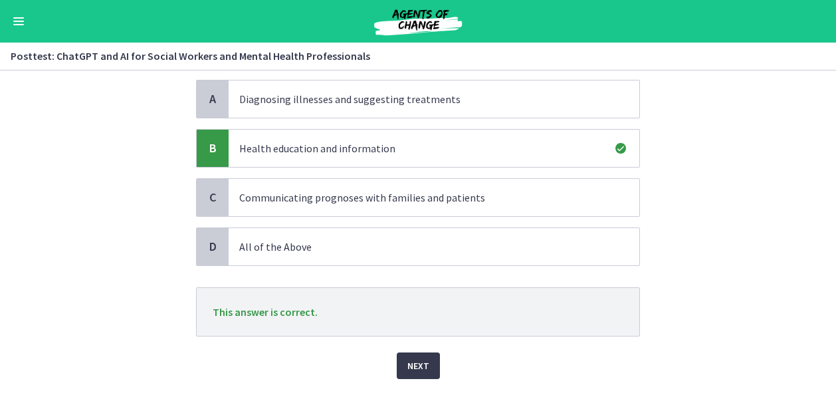
scroll to position [105, 0]
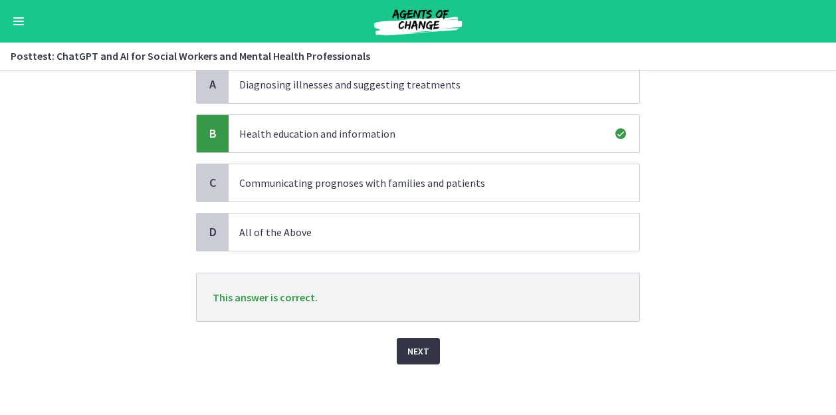
click at [423, 354] on span "Next" at bounding box center [419, 351] width 22 height 16
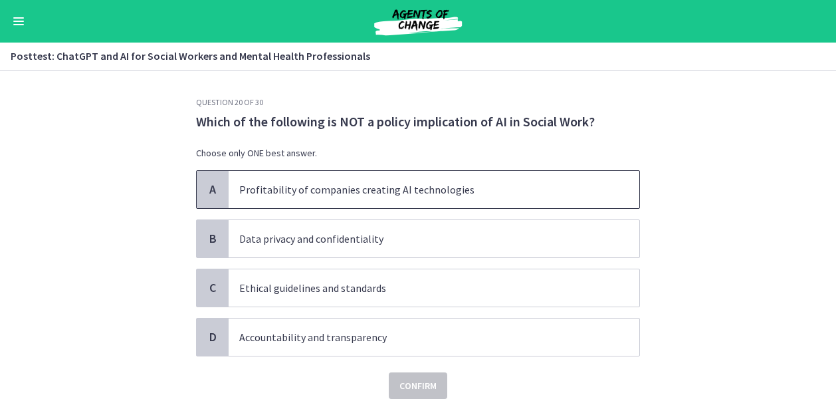
click at [596, 187] on p "Profitability of companies creating AI technologies" at bounding box center [420, 190] width 363 height 16
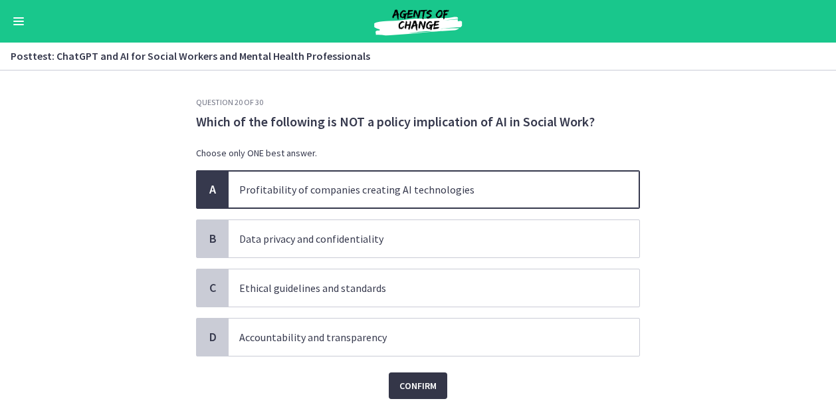
click at [416, 390] on span "Confirm" at bounding box center [418, 386] width 37 height 16
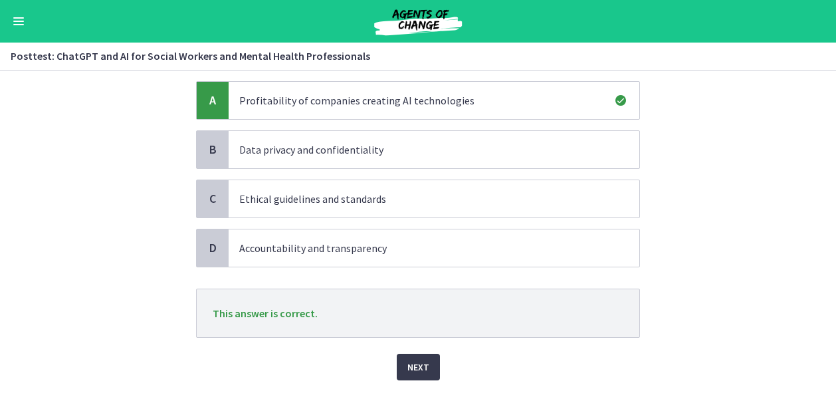
scroll to position [105, 0]
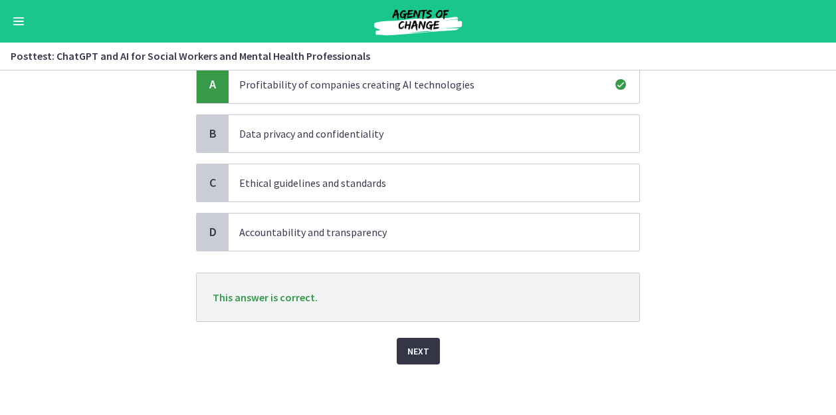
click at [425, 351] on button "Next" at bounding box center [418, 351] width 43 height 27
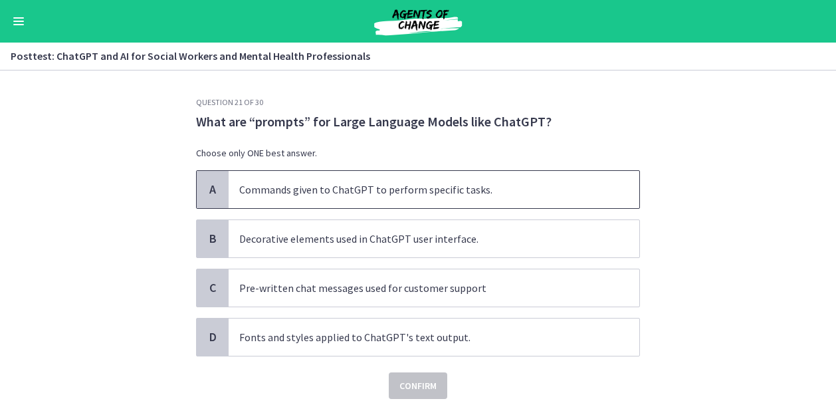
click at [551, 191] on p "Commands given to ChatGPT to perform specific tasks." at bounding box center [420, 190] width 363 height 16
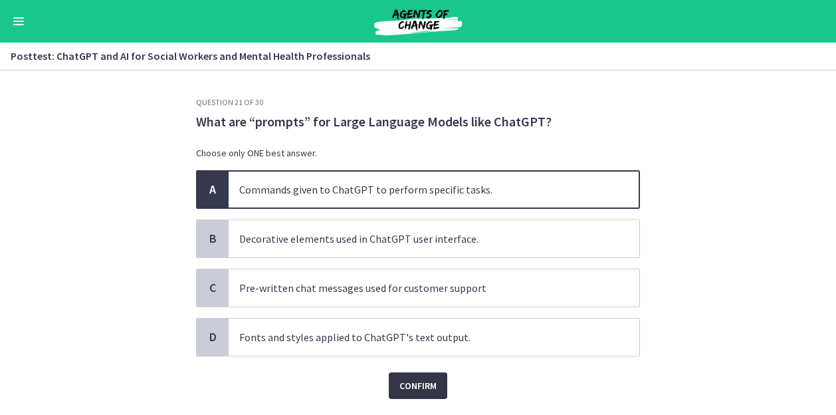
click at [413, 382] on span "Confirm" at bounding box center [418, 386] width 37 height 16
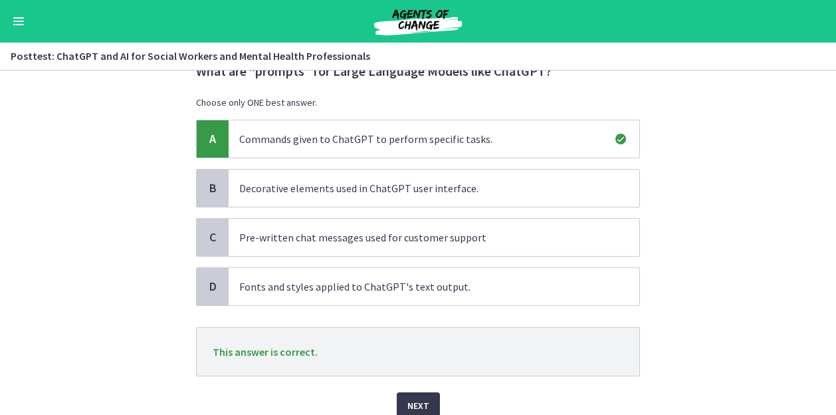
scroll to position [105, 0]
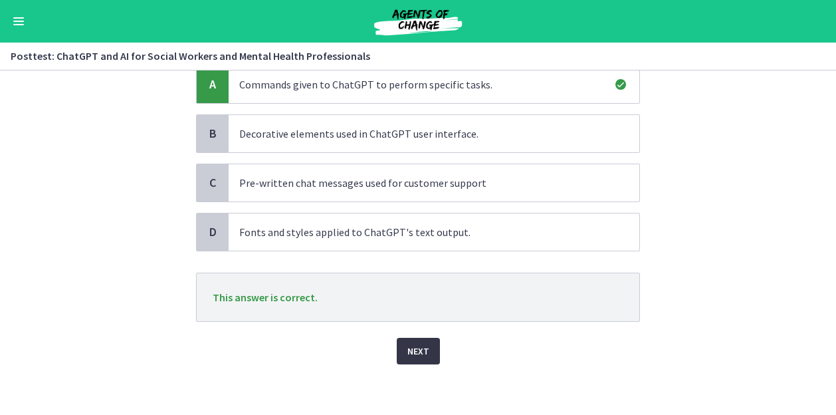
click at [426, 346] on button "Next" at bounding box center [418, 351] width 43 height 27
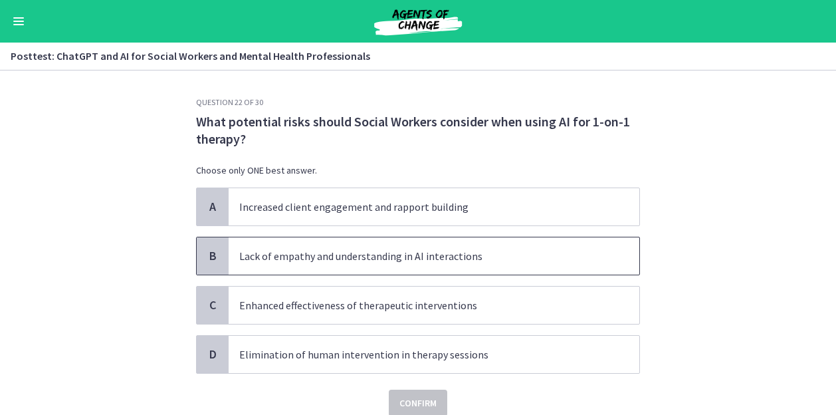
click at [513, 249] on p "Lack of empathy and understanding in AI interactions" at bounding box center [420, 256] width 363 height 16
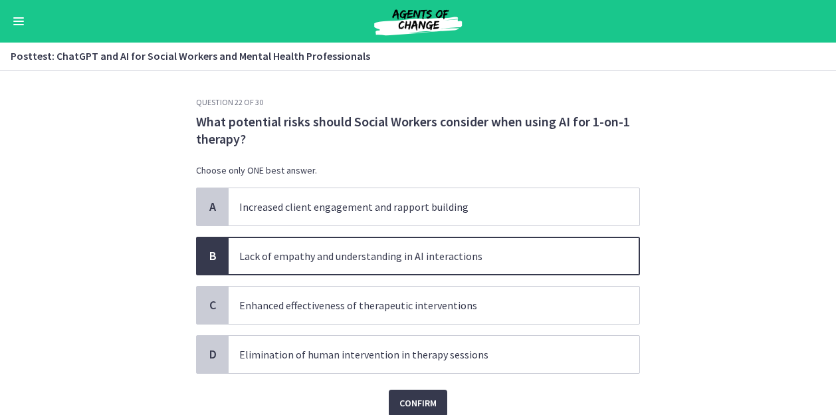
click at [513, 249] on p "Lack of empathy and understanding in AI interactions" at bounding box center [420, 256] width 363 height 16
click at [420, 399] on span "Confirm" at bounding box center [418, 403] width 37 height 16
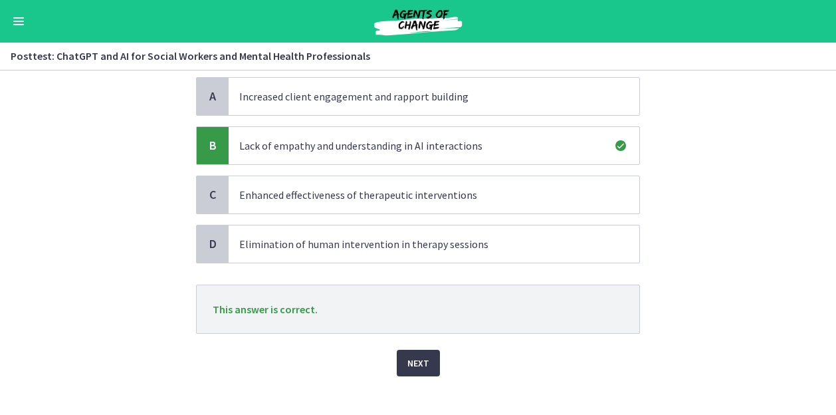
scroll to position [122, 0]
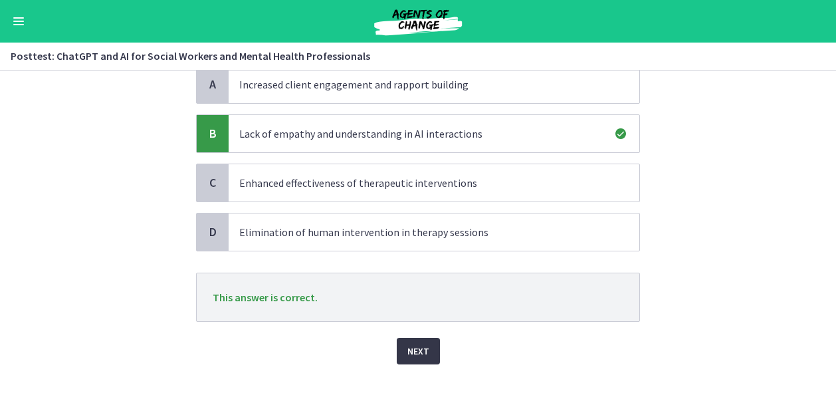
click at [428, 346] on button "Next" at bounding box center [418, 351] width 43 height 27
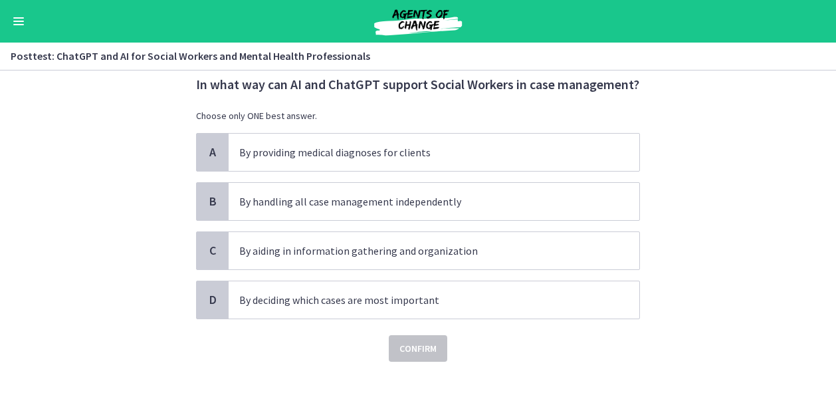
scroll to position [0, 0]
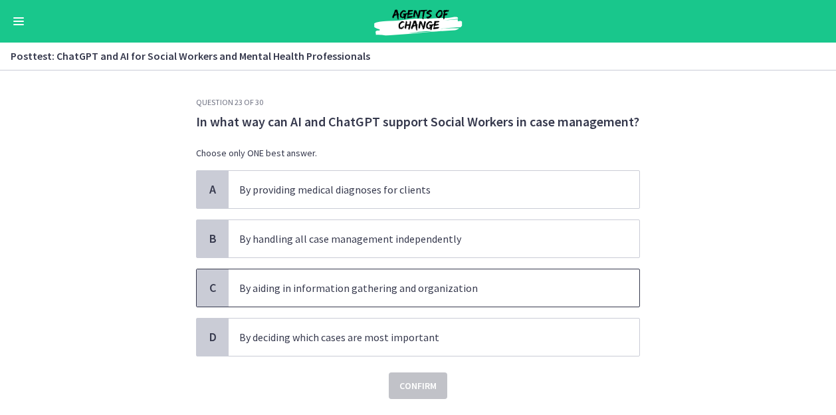
click at [561, 281] on p "By aiding in information gathering and organization" at bounding box center [420, 288] width 363 height 16
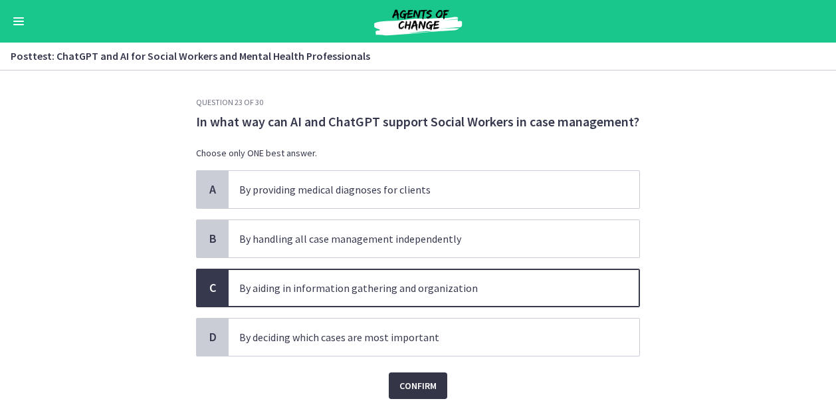
click at [406, 373] on button "Confirm" at bounding box center [418, 385] width 59 height 27
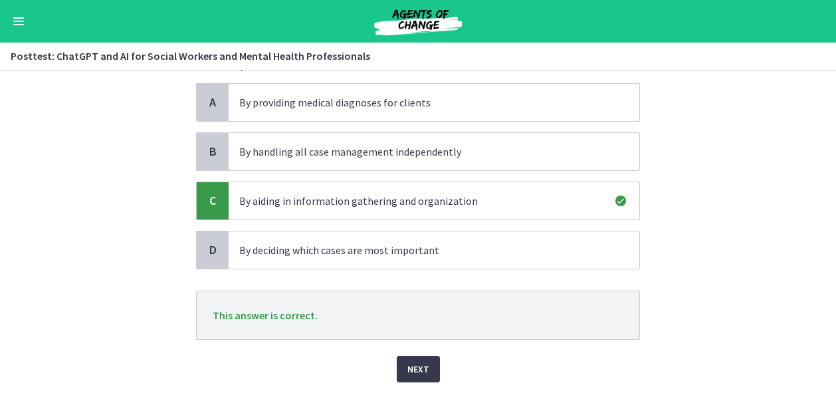
scroll to position [105, 0]
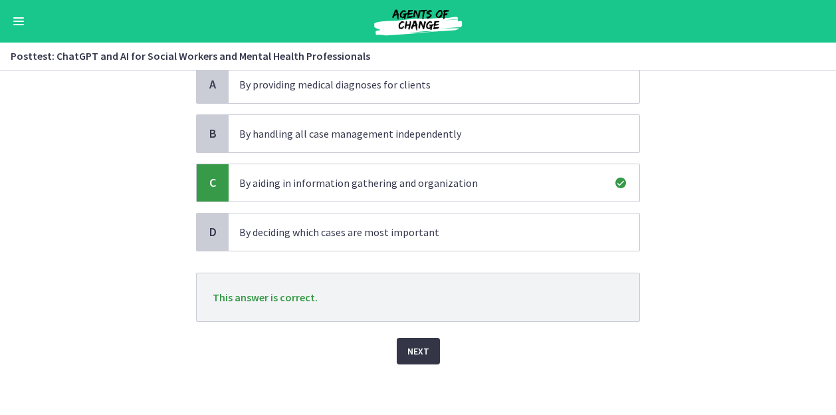
click at [408, 348] on span "Next" at bounding box center [419, 351] width 22 height 16
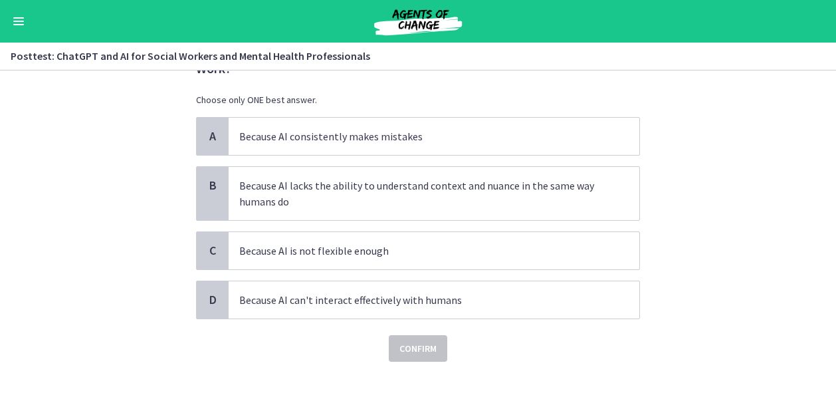
scroll to position [0, 0]
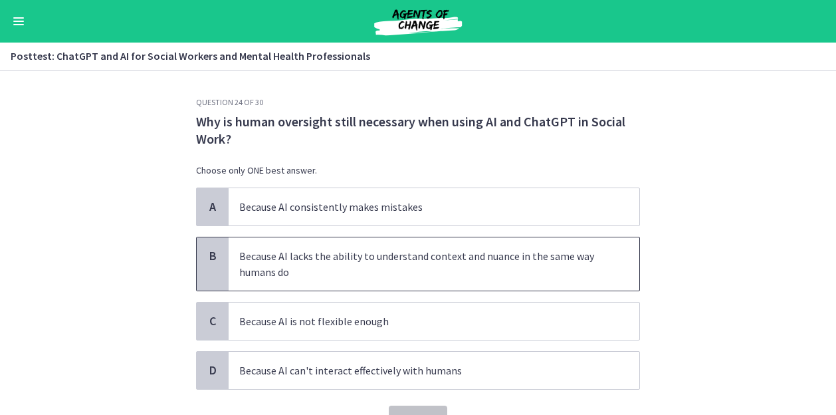
click at [584, 255] on p "Because AI lacks the ability to understand context and nuance in the same way h…" at bounding box center [420, 264] width 363 height 32
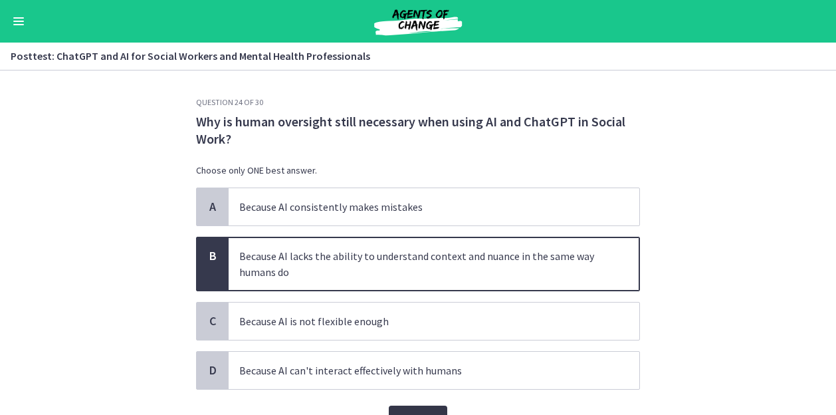
click at [430, 411] on span "Confirm" at bounding box center [418, 419] width 37 height 16
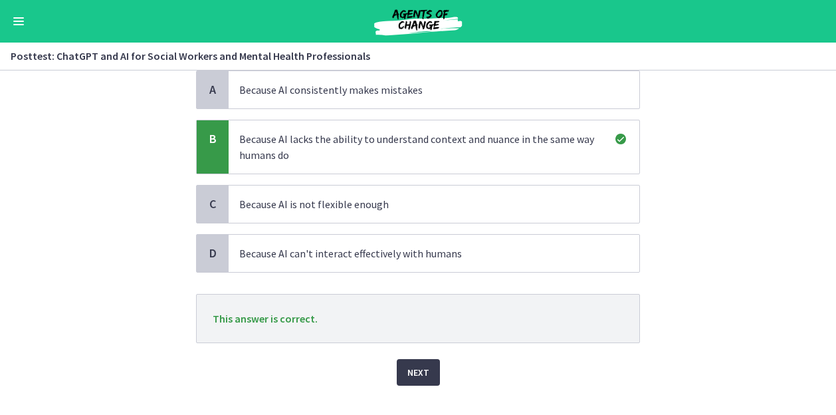
scroll to position [138, 0]
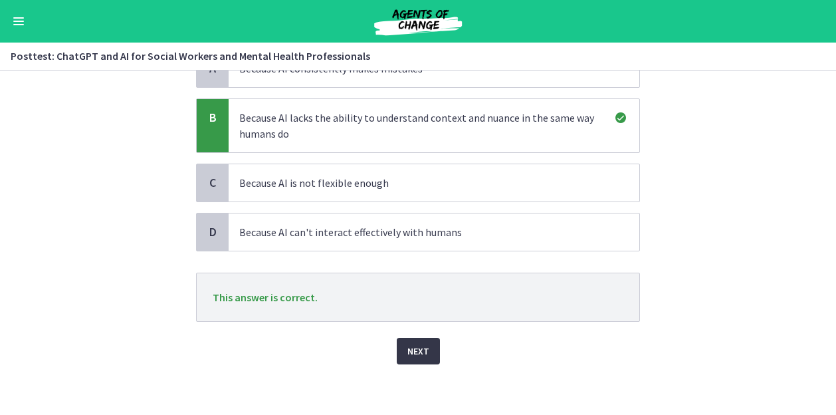
click at [422, 354] on span "Next" at bounding box center [419, 351] width 22 height 16
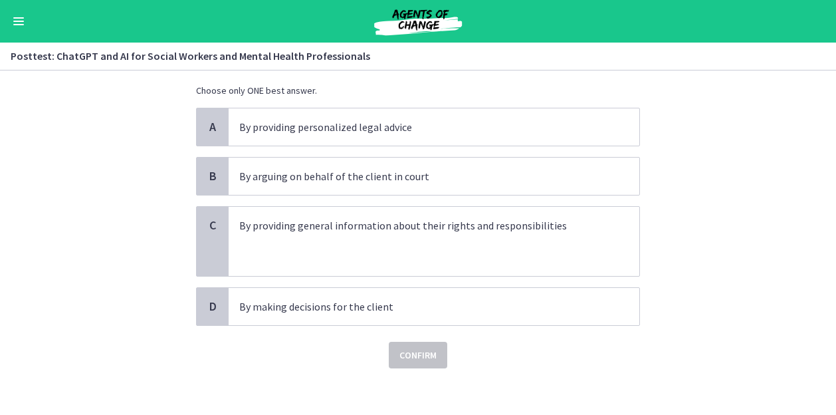
scroll to position [84, 0]
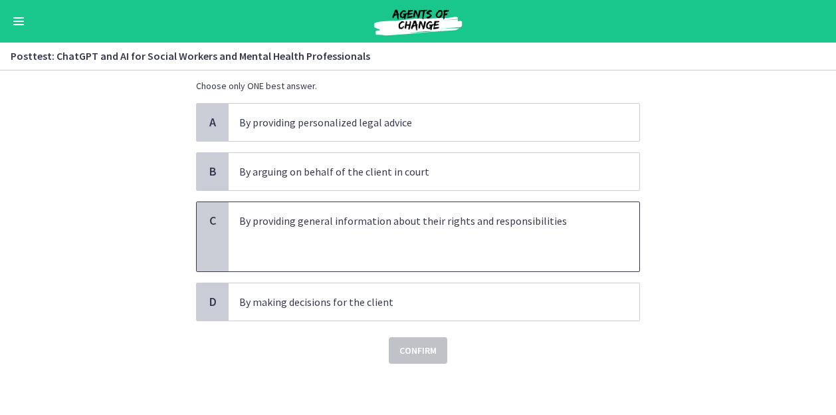
click at [587, 253] on p at bounding box center [420, 253] width 363 height 16
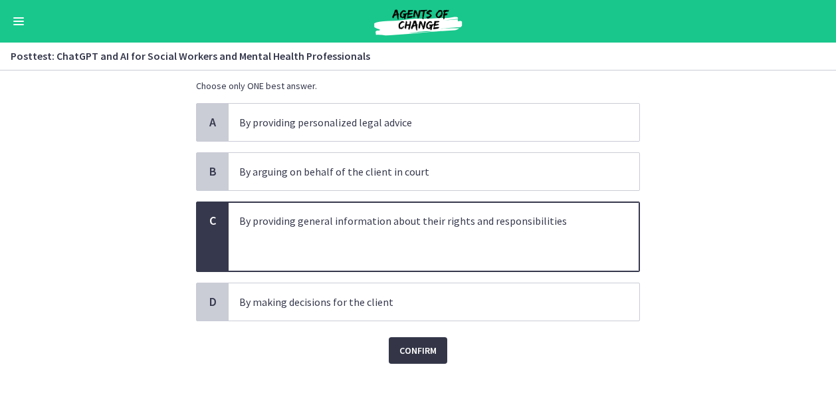
click at [433, 341] on button "Confirm" at bounding box center [418, 350] width 59 height 27
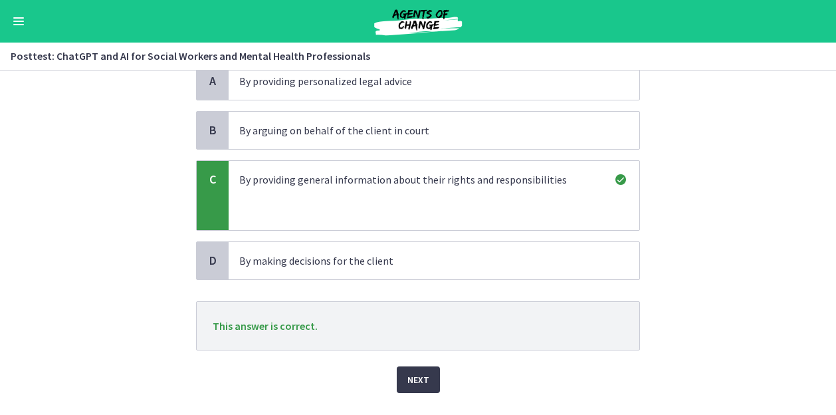
scroll to position [154, 0]
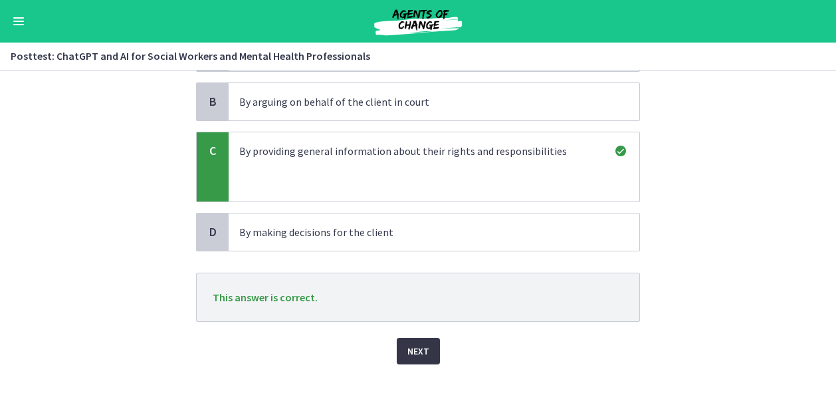
click at [423, 353] on span "Next" at bounding box center [419, 351] width 22 height 16
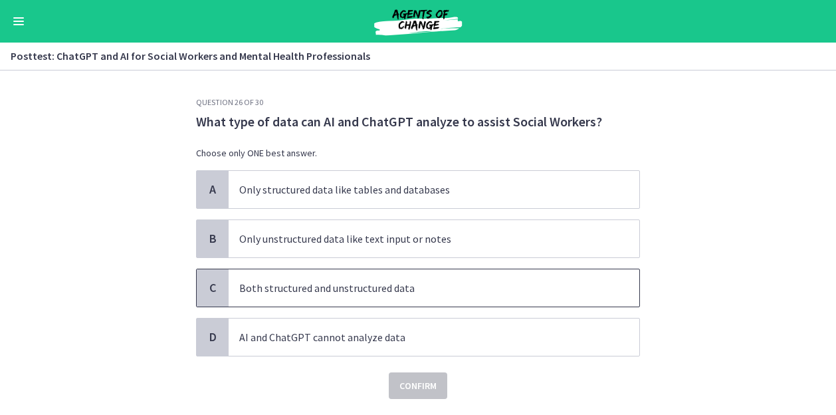
click at [594, 283] on p "Both structured and unstructured data" at bounding box center [420, 288] width 363 height 16
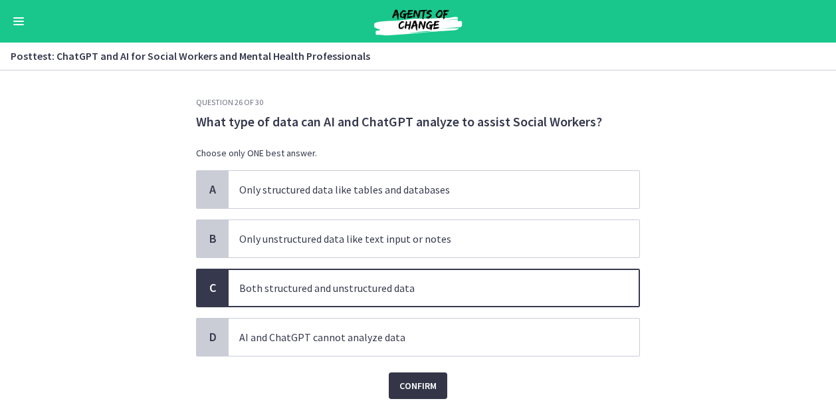
click at [392, 384] on button "Confirm" at bounding box center [418, 385] width 59 height 27
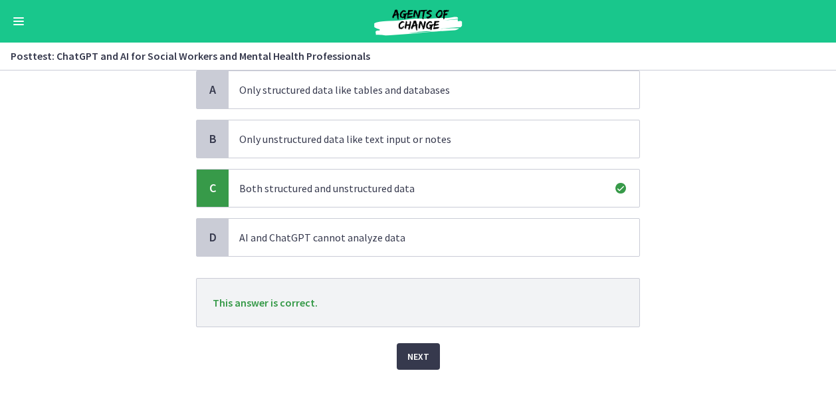
scroll to position [105, 0]
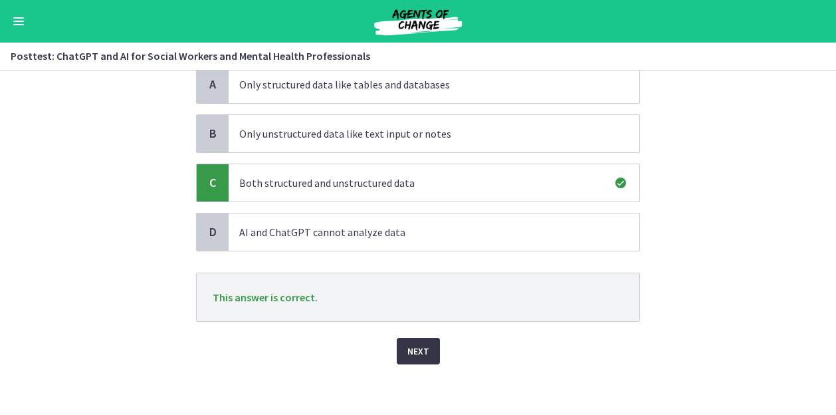
click at [420, 353] on span "Next" at bounding box center [419, 351] width 22 height 16
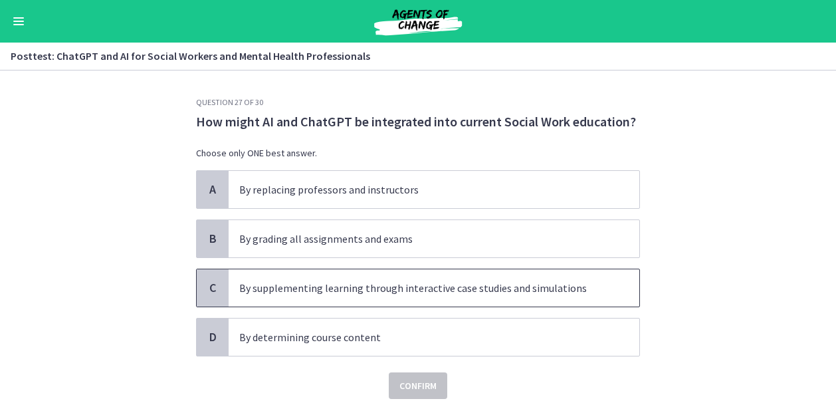
click at [605, 283] on span "By supplementing learning through interactive case studies and simulations" at bounding box center [434, 287] width 411 height 37
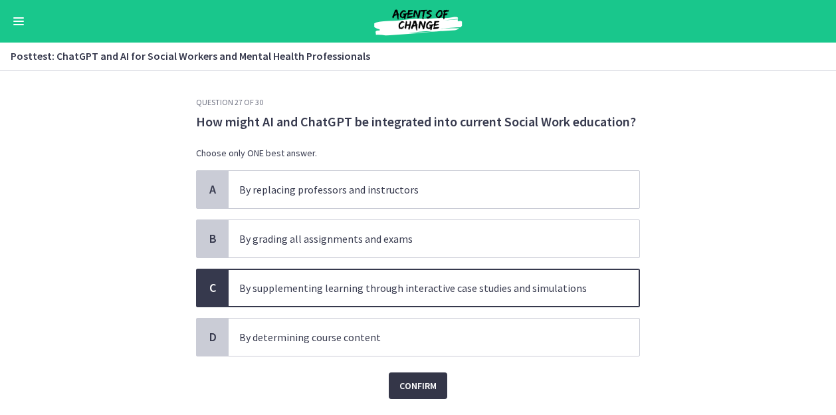
click at [428, 381] on span "Confirm" at bounding box center [418, 386] width 37 height 16
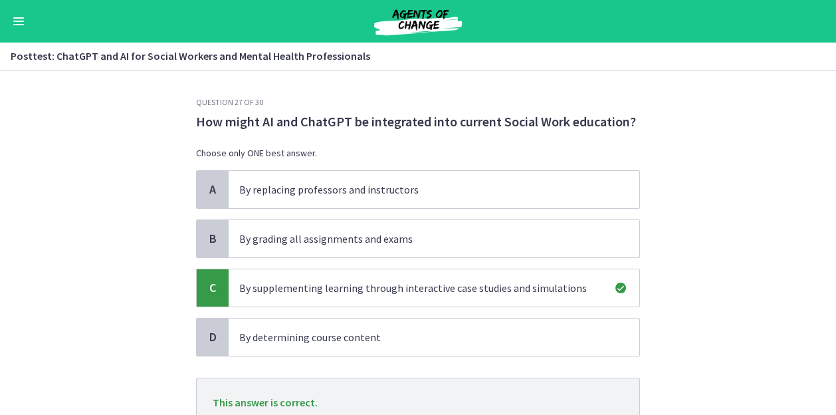
scroll to position [105, 0]
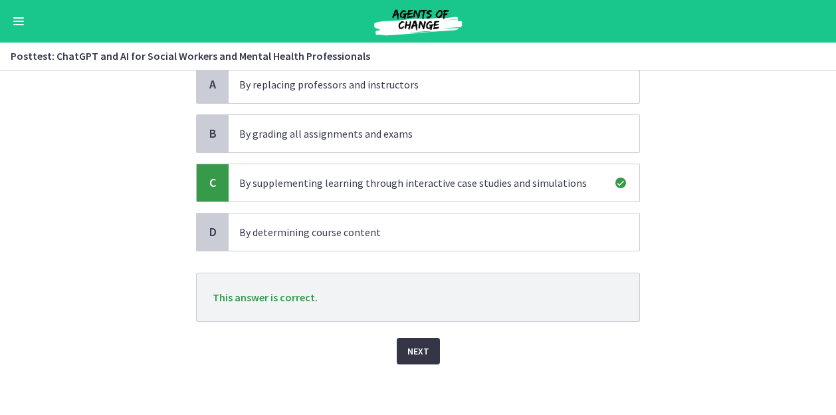
click at [420, 353] on span "Next" at bounding box center [419, 351] width 22 height 16
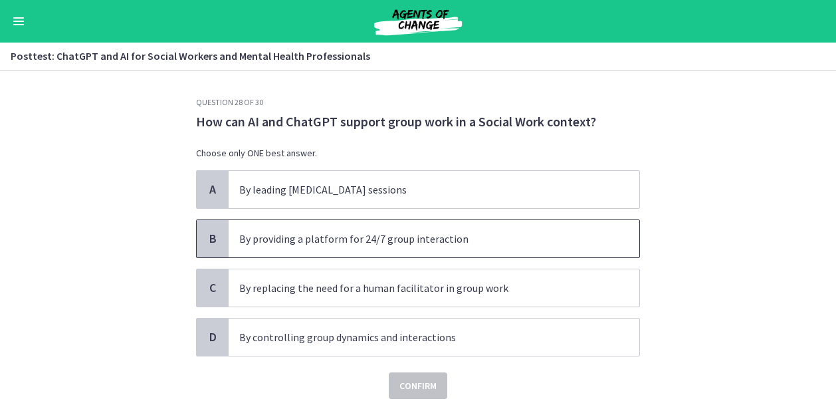
click at [533, 243] on p "By providing a platform for 24/7 group interaction" at bounding box center [420, 239] width 363 height 16
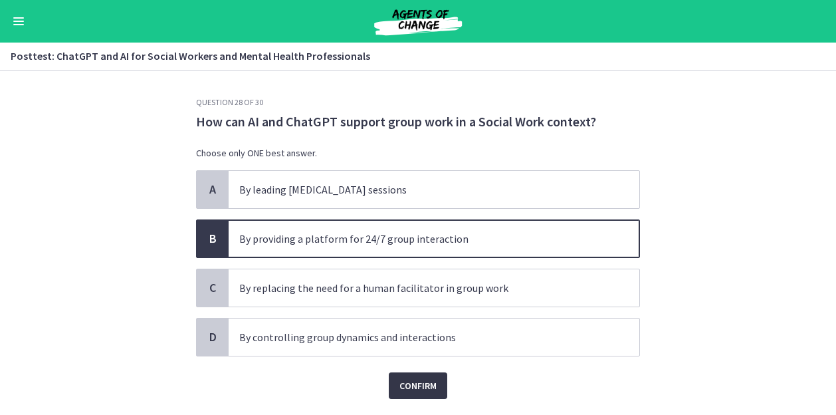
click at [424, 380] on span "Confirm" at bounding box center [418, 386] width 37 height 16
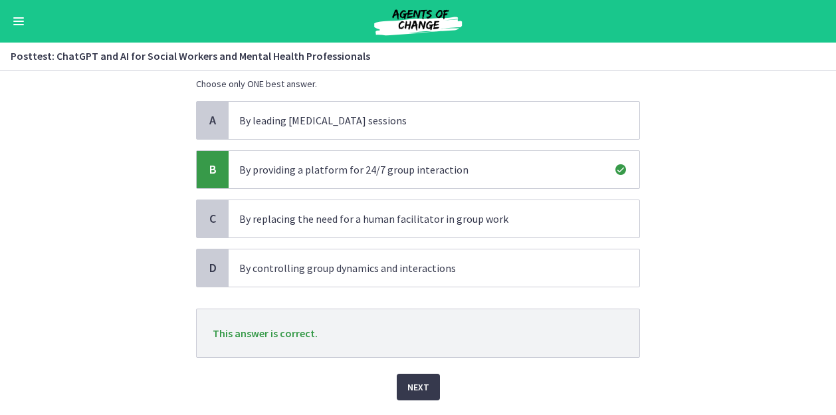
scroll to position [105, 0]
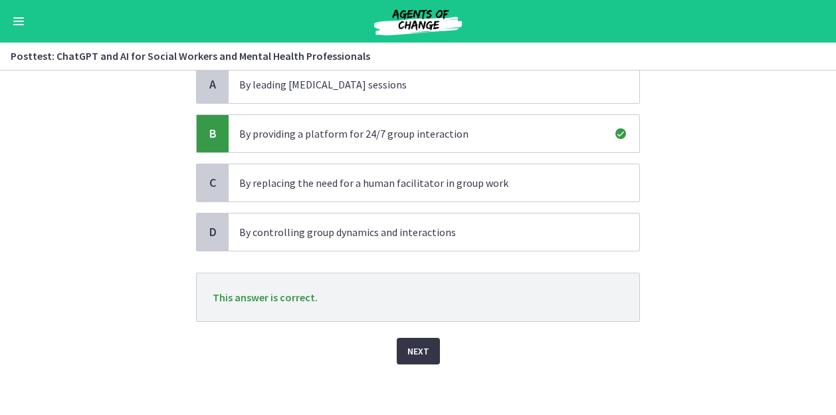
click at [420, 352] on span "Next" at bounding box center [419, 351] width 22 height 16
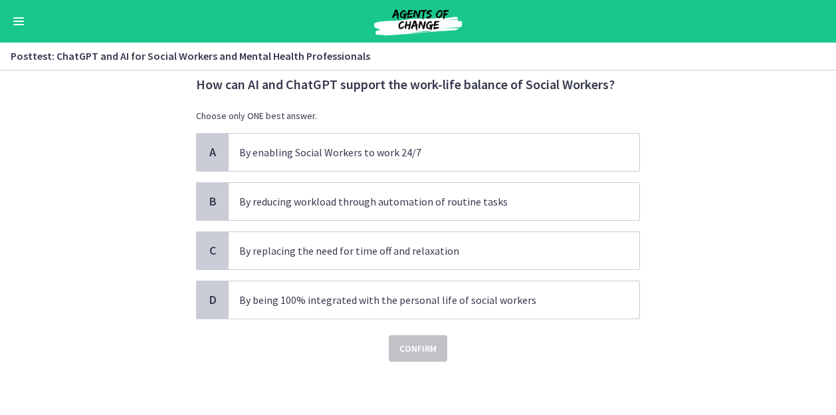
scroll to position [0, 0]
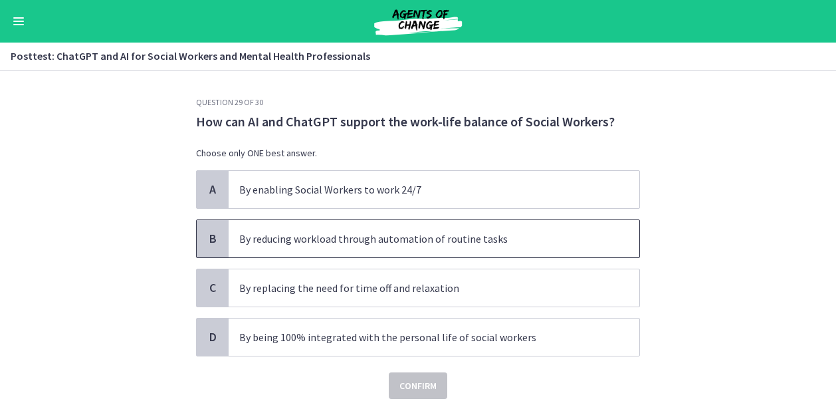
click at [579, 228] on span "By reducing workload through automation of routine tasks" at bounding box center [434, 238] width 411 height 37
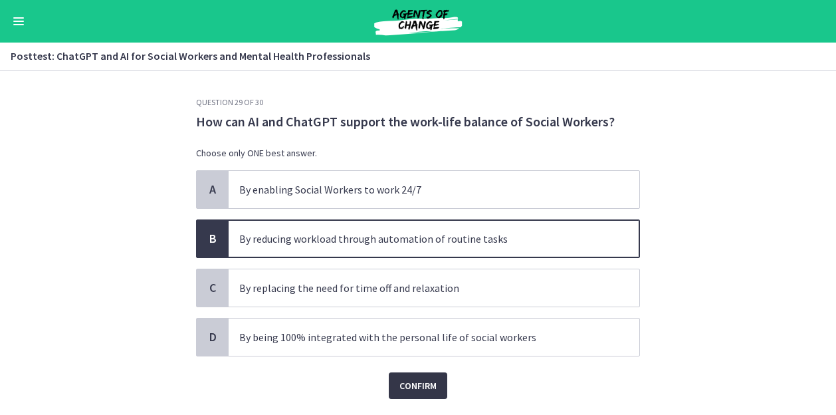
click at [422, 384] on span "Confirm" at bounding box center [418, 386] width 37 height 16
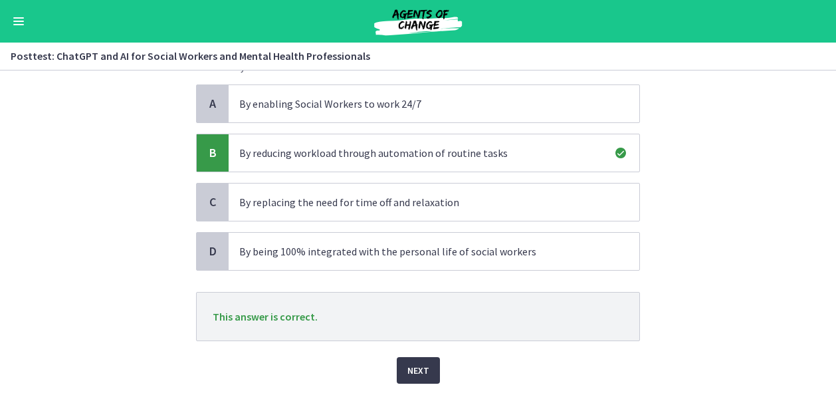
scroll to position [105, 0]
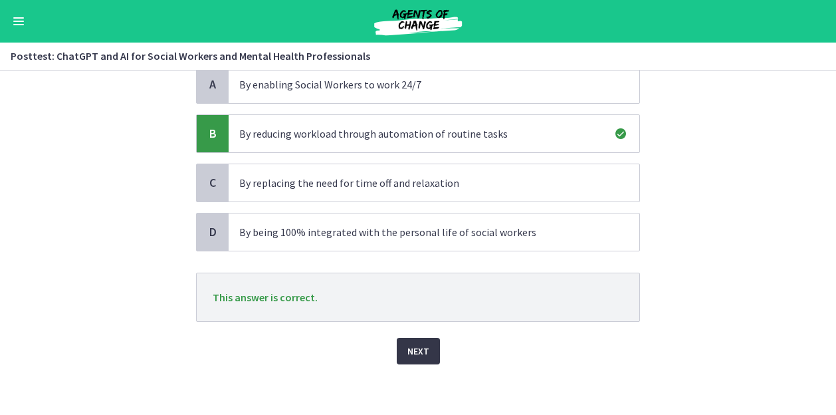
click at [408, 352] on span "Next" at bounding box center [419, 351] width 22 height 16
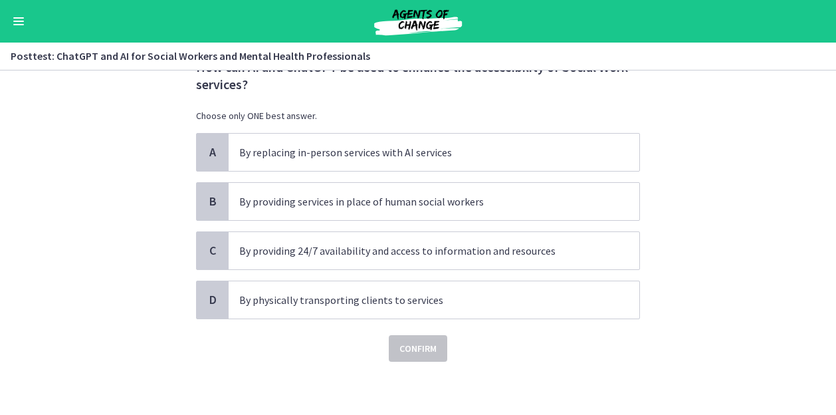
scroll to position [0, 0]
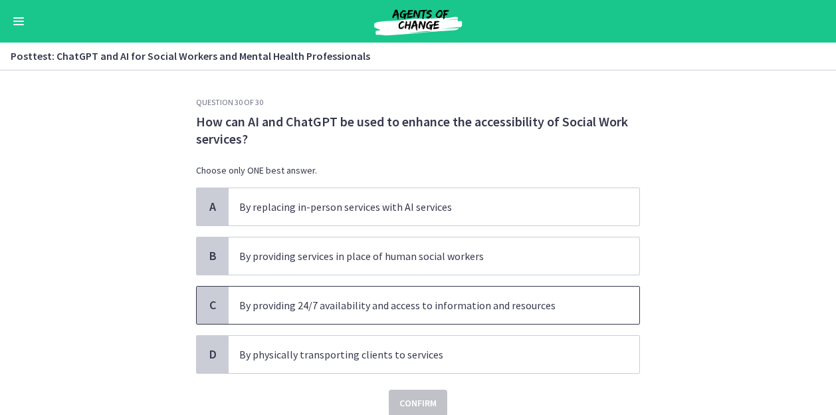
click at [592, 315] on span "By providing 24/7 availability and access to information and resources" at bounding box center [434, 305] width 411 height 37
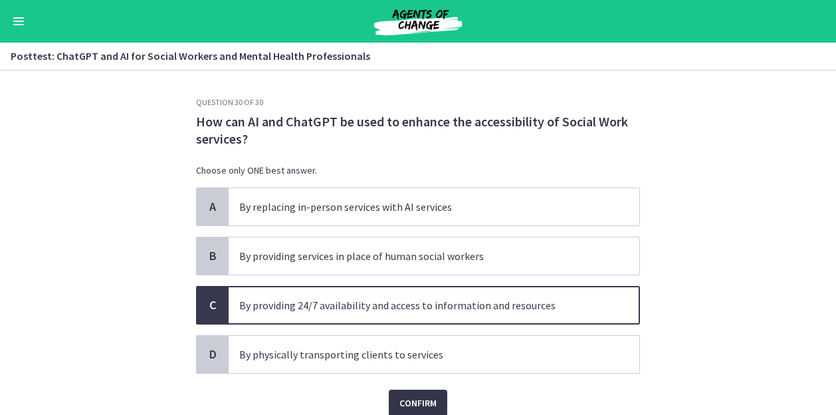
click at [429, 402] on span "Confirm" at bounding box center [418, 403] width 37 height 16
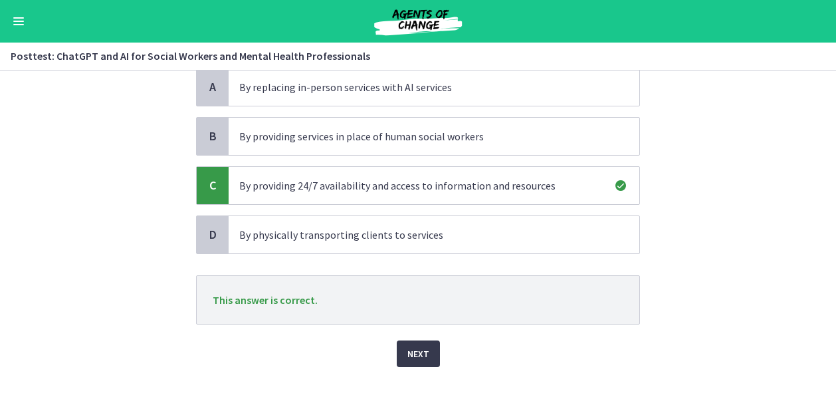
scroll to position [122, 0]
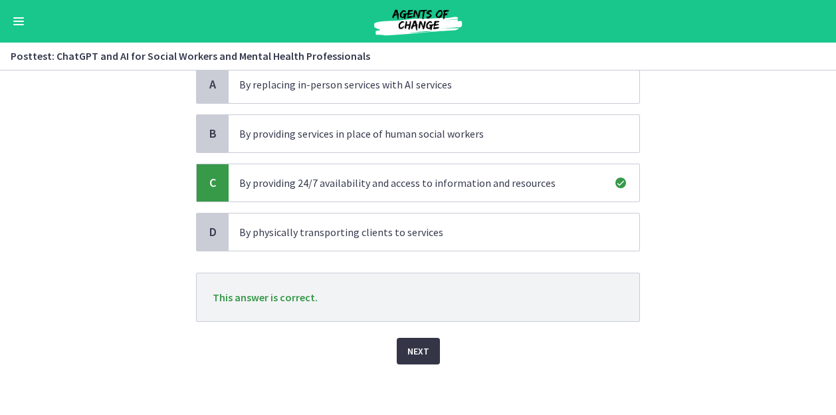
click at [423, 346] on span "Next" at bounding box center [419, 351] width 22 height 16
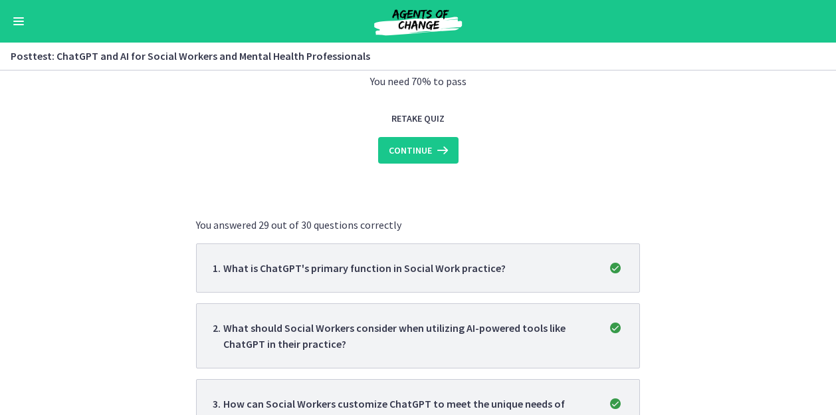
scroll to position [0, 0]
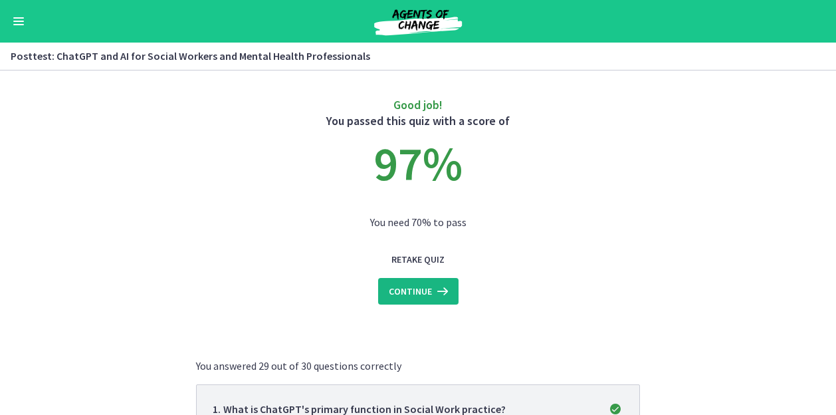
click at [420, 292] on span "Continue" at bounding box center [410, 291] width 43 height 16
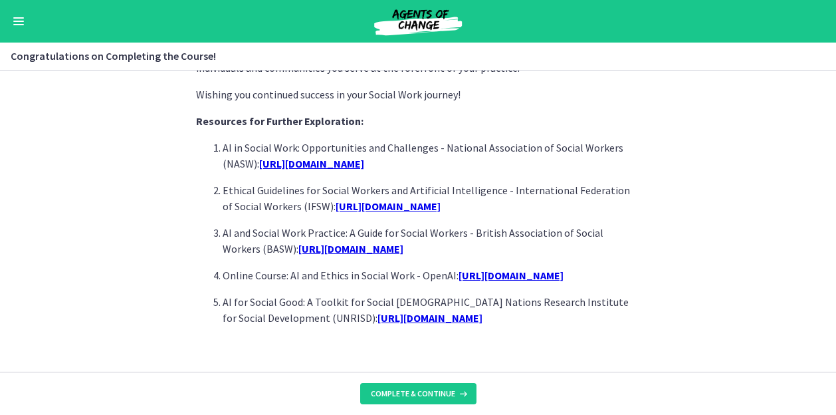
scroll to position [1249, 0]
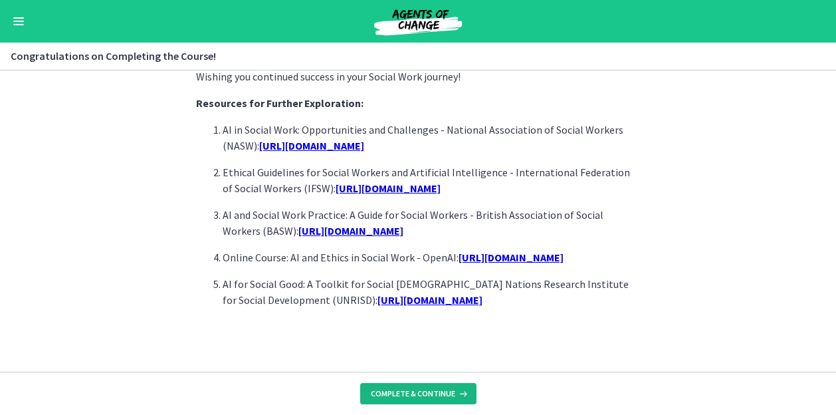
click at [454, 388] on button "Complete & continue" at bounding box center [418, 393] width 116 height 21
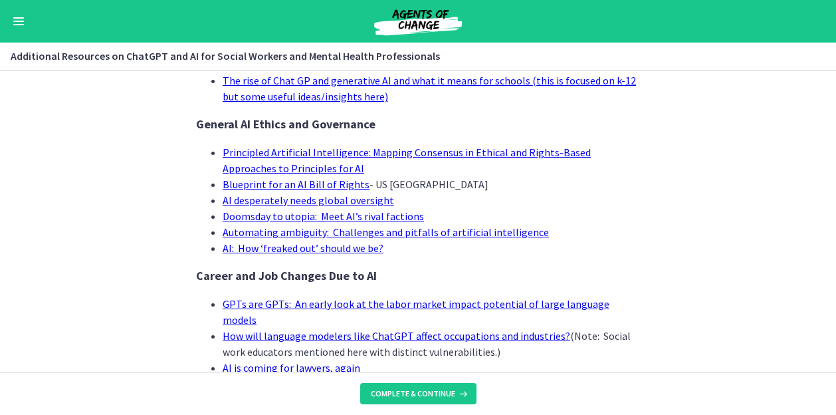
scroll to position [1397, 0]
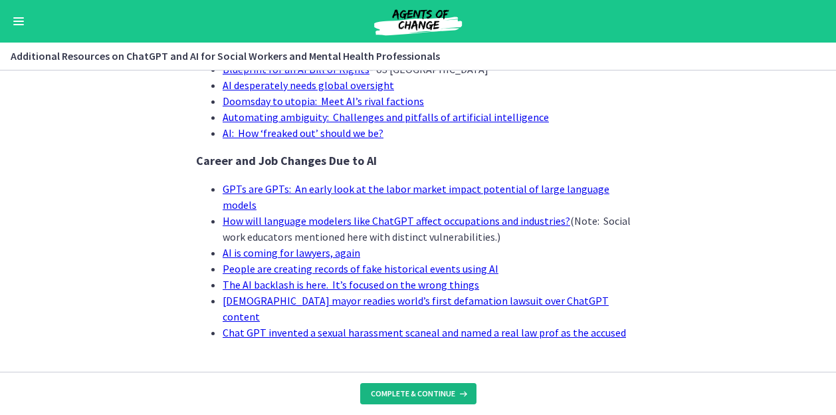
click at [423, 393] on span "Complete & continue" at bounding box center [413, 393] width 84 height 11
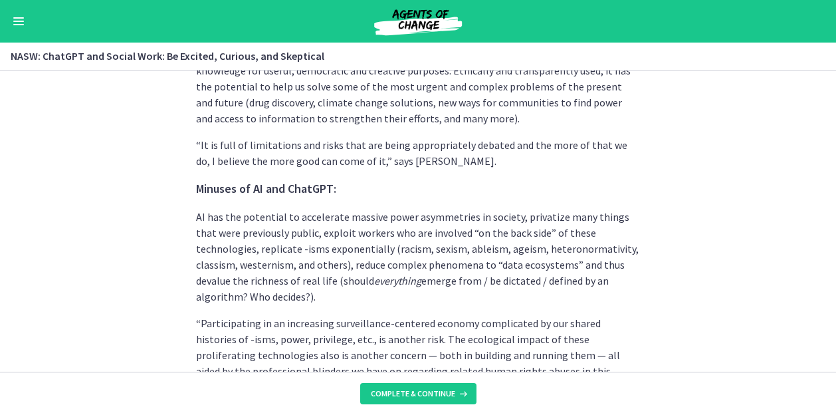
scroll to position [3657, 0]
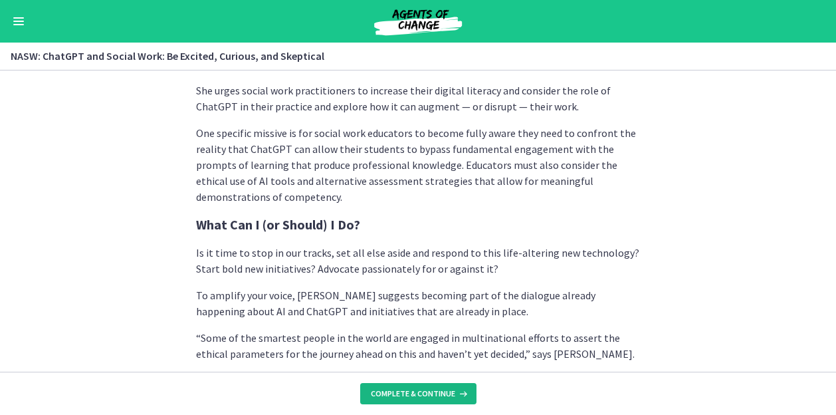
click at [424, 388] on span "Complete & continue" at bounding box center [413, 393] width 84 height 11
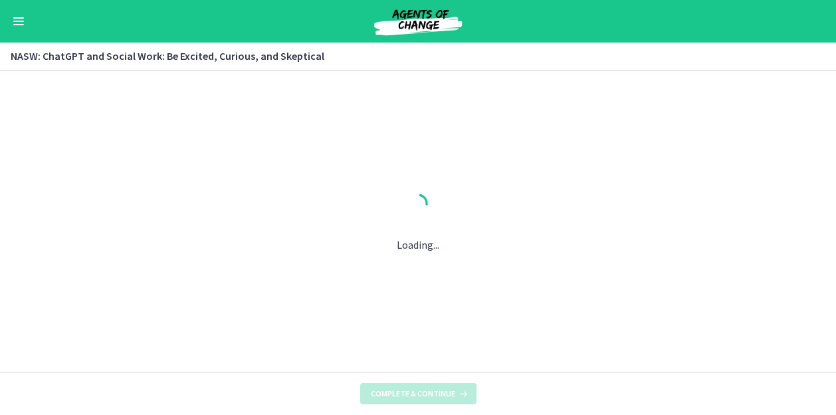
scroll to position [0, 0]
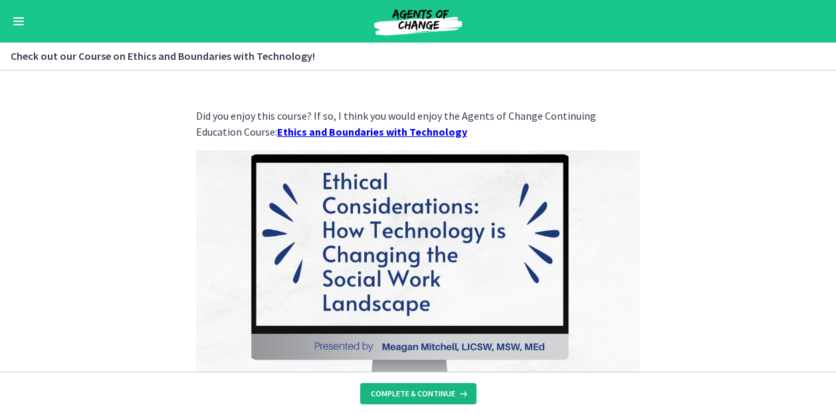
click at [424, 388] on span "Complete & continue" at bounding box center [413, 393] width 84 height 11
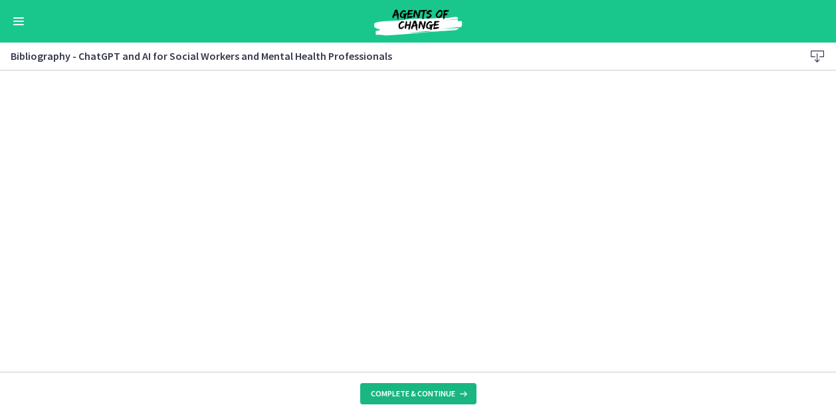
click at [424, 388] on span "Complete & continue" at bounding box center [413, 393] width 84 height 11
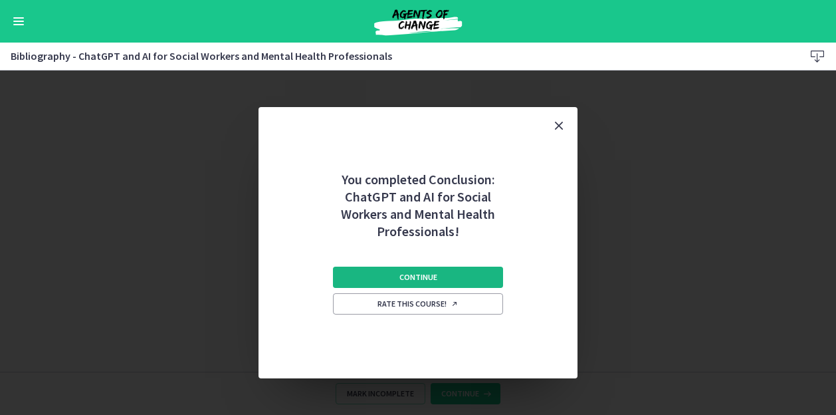
click at [452, 281] on button "Continue" at bounding box center [418, 277] width 170 height 21
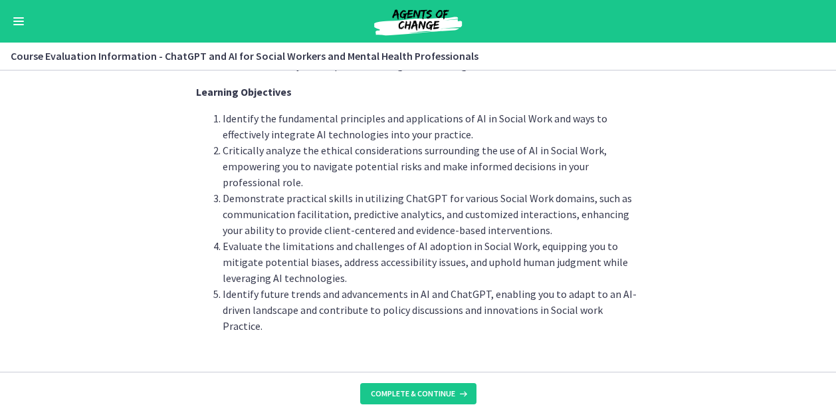
scroll to position [76, 0]
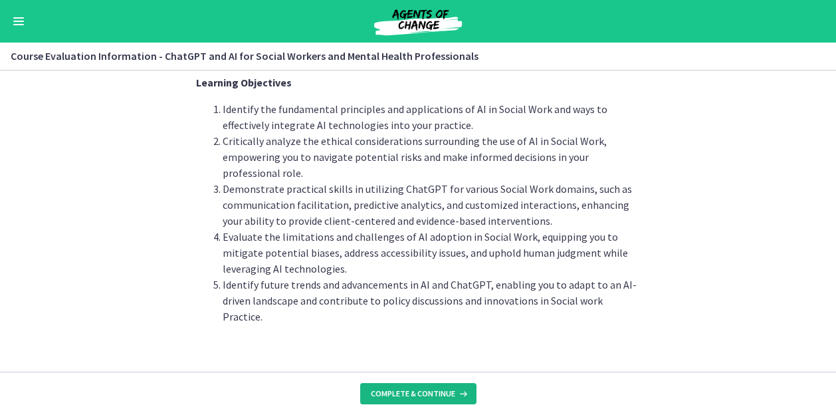
click at [422, 391] on span "Complete & continue" at bounding box center [413, 393] width 84 height 11
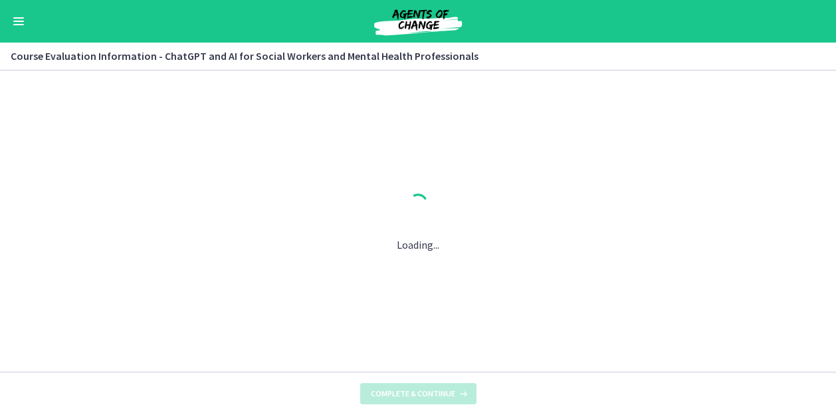
scroll to position [0, 0]
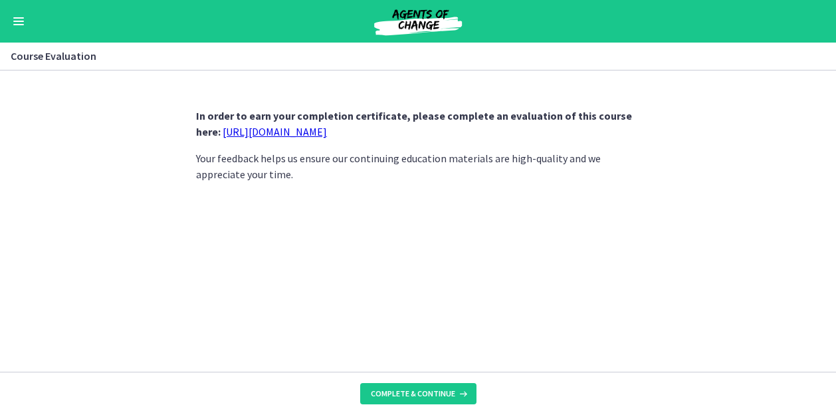
click at [308, 130] on link "https://forms.gle/jm1zbfhChZ2exBv78" at bounding box center [275, 131] width 104 height 13
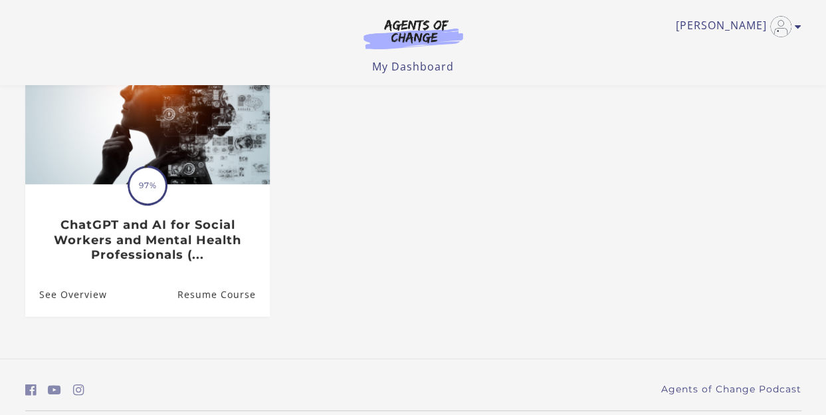
scroll to position [152, 0]
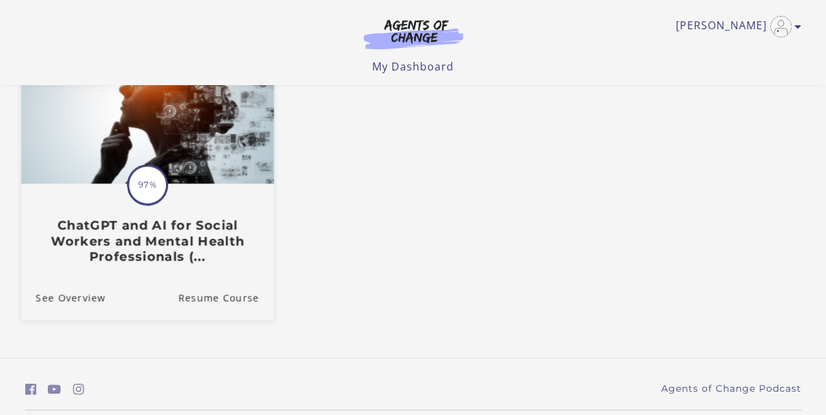
click at [155, 239] on h3 "ChatGPT and AI for Social Workers and Mental Health Professionals (..." at bounding box center [146, 240] width 223 height 47
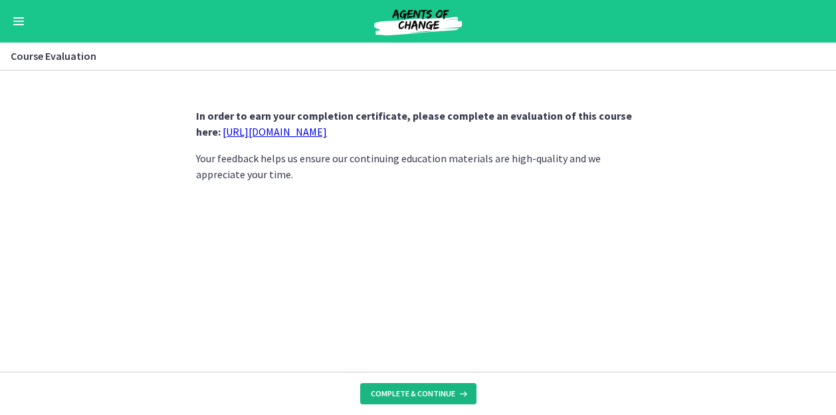
click at [404, 390] on span "Complete & continue" at bounding box center [413, 393] width 84 height 11
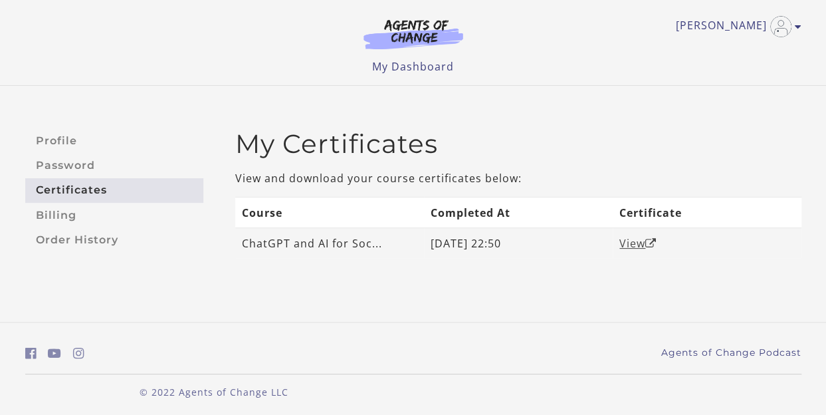
click at [634, 243] on link "View" at bounding box center [638, 243] width 37 height 15
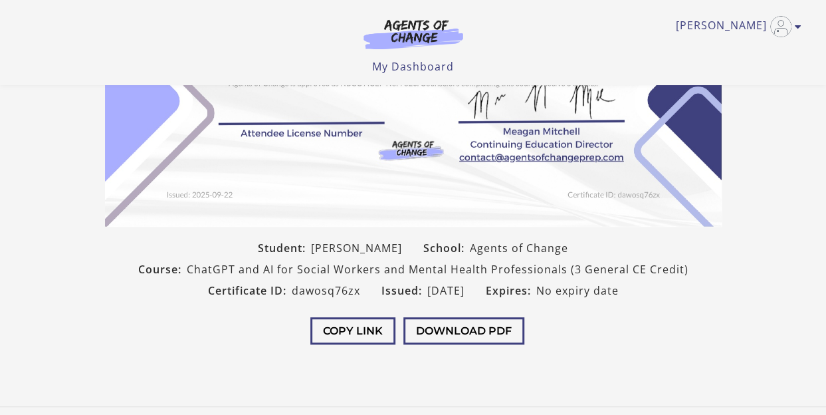
scroll to position [254, 0]
